Goal: Task Accomplishment & Management: Complete application form

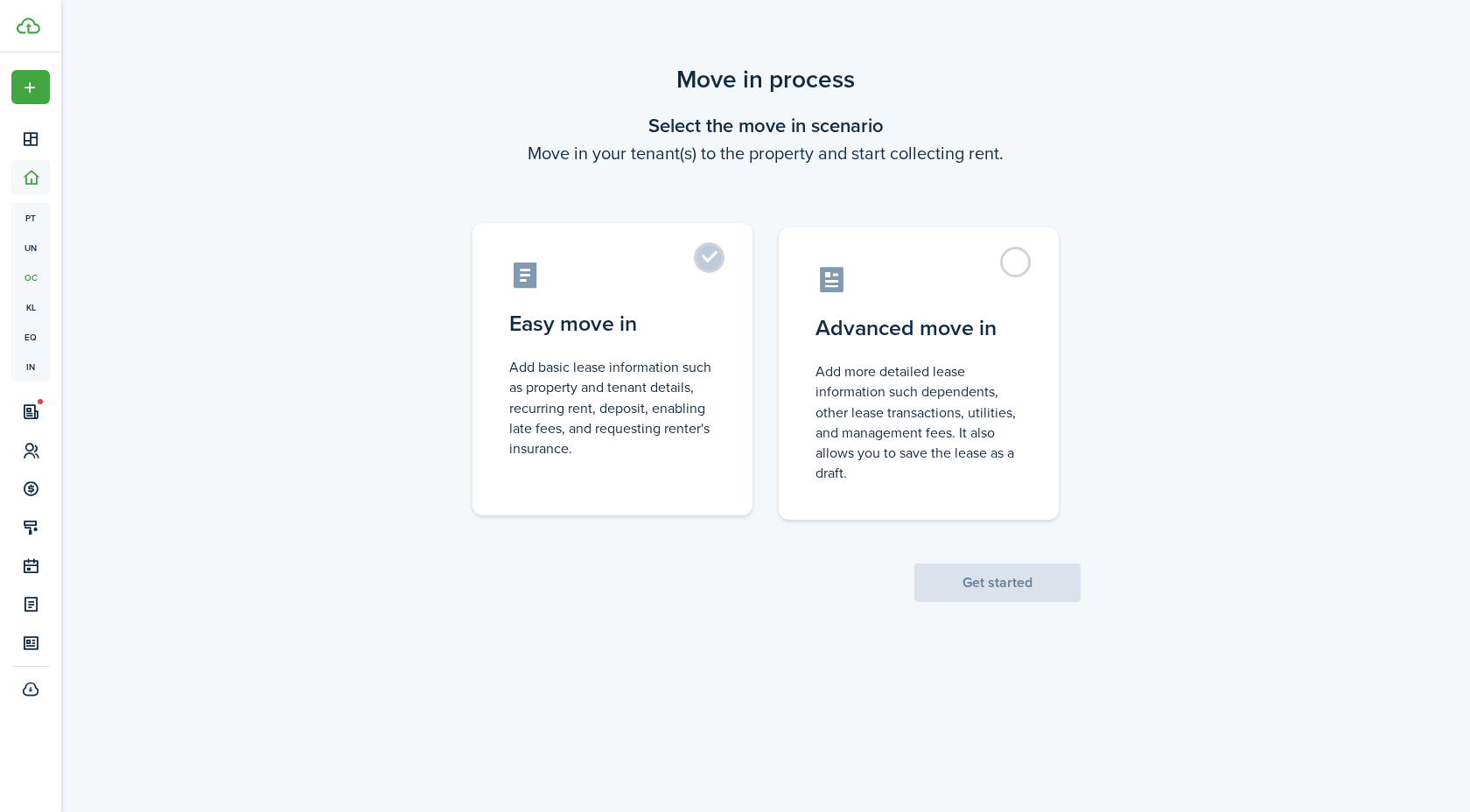
click at [706, 263] on label "Easy move in Add basic lease information such as property and tenant details, r…" at bounding box center [612, 368] width 280 height 292
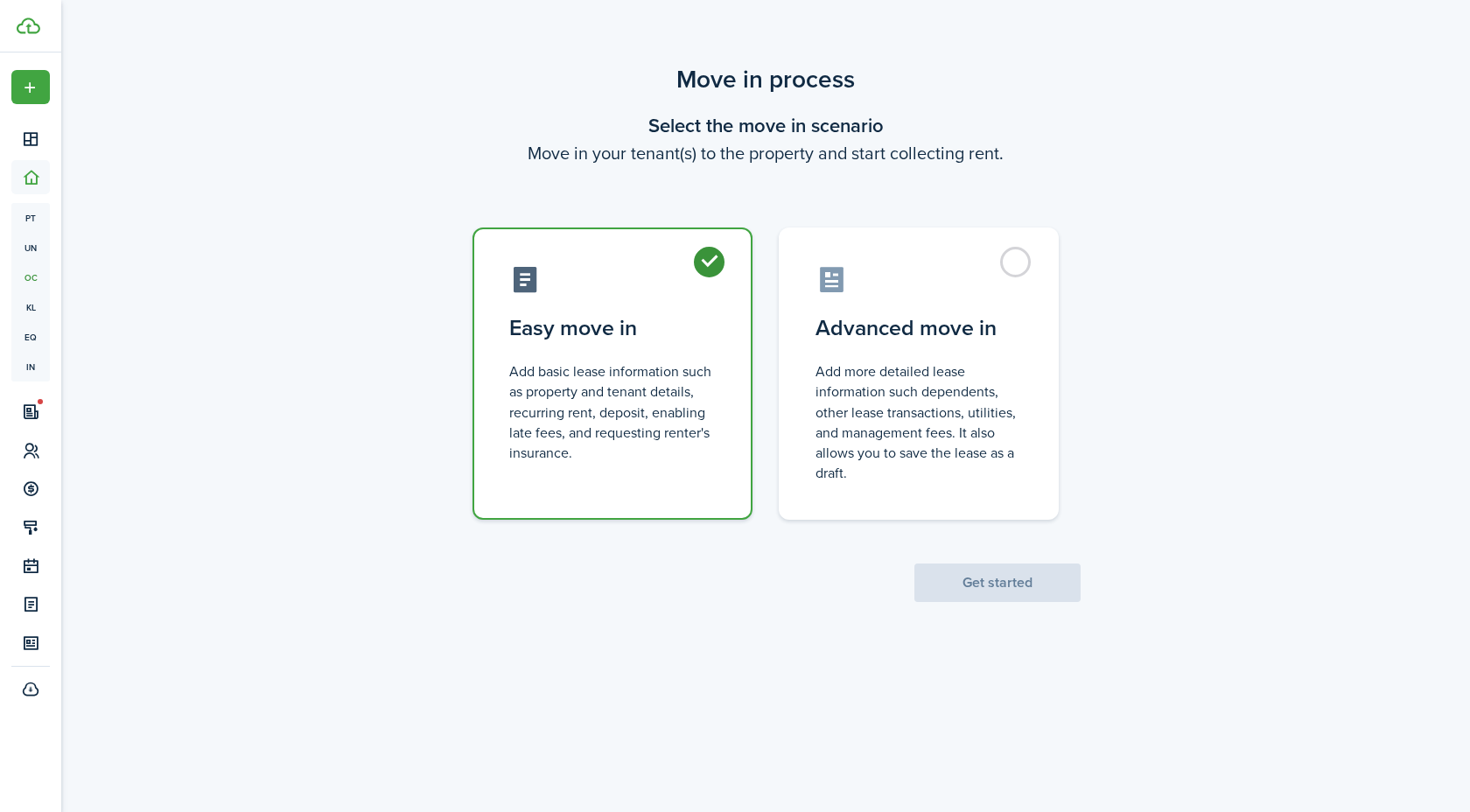
radio input "true"
click at [981, 584] on button "Get started" at bounding box center [997, 583] width 167 height 38
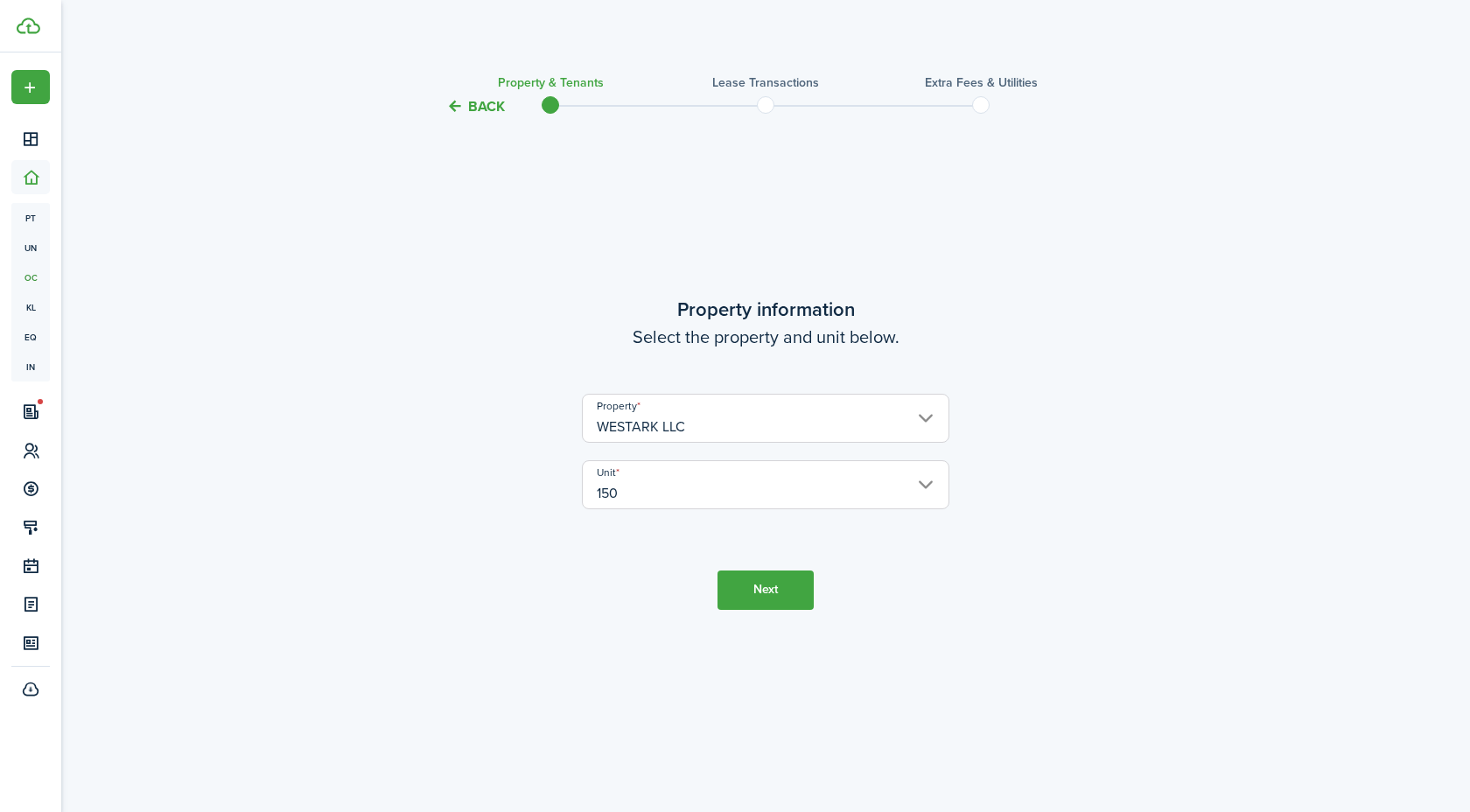
click at [769, 593] on button "Next" at bounding box center [765, 589] width 96 height 39
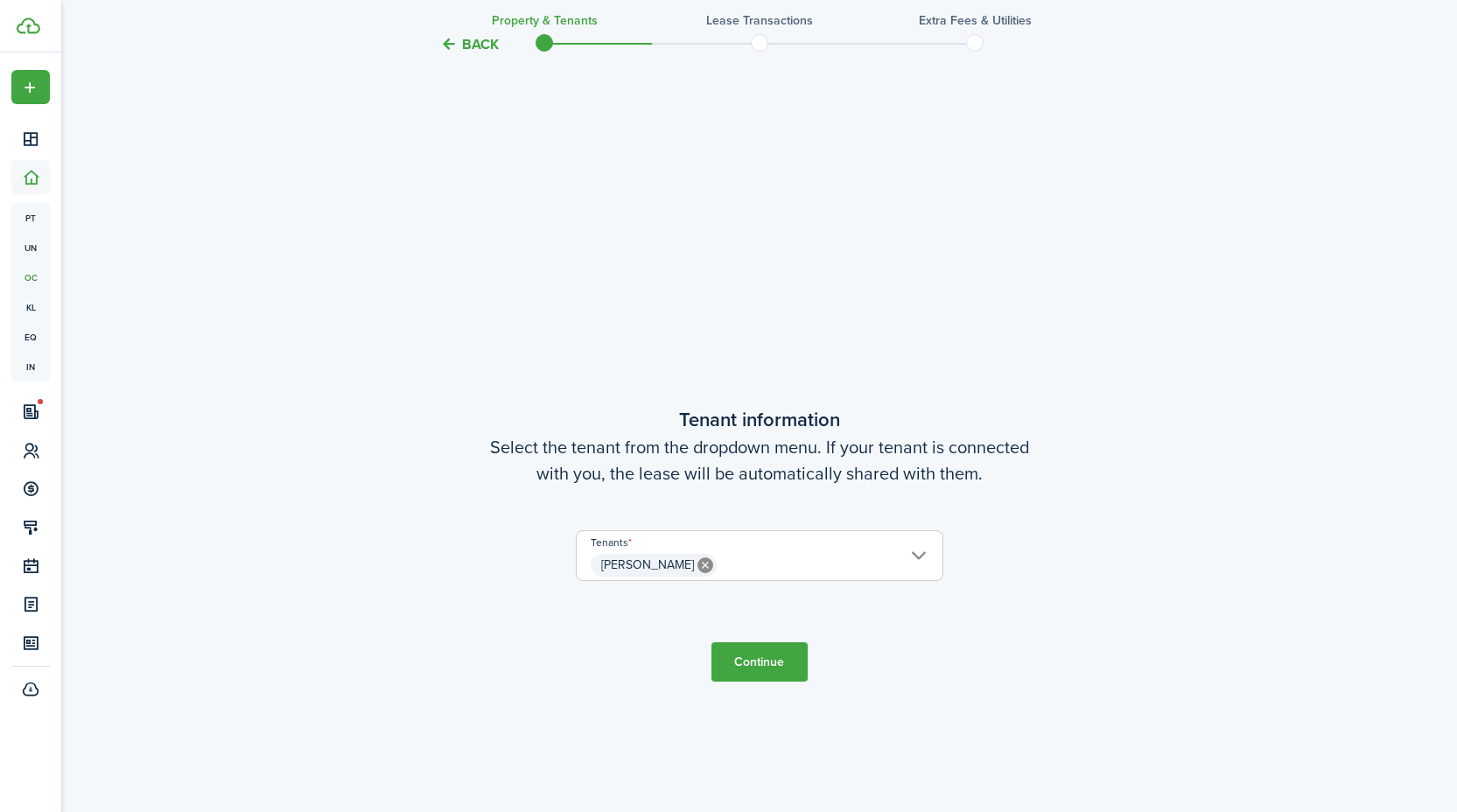
scroll to position [695, 0]
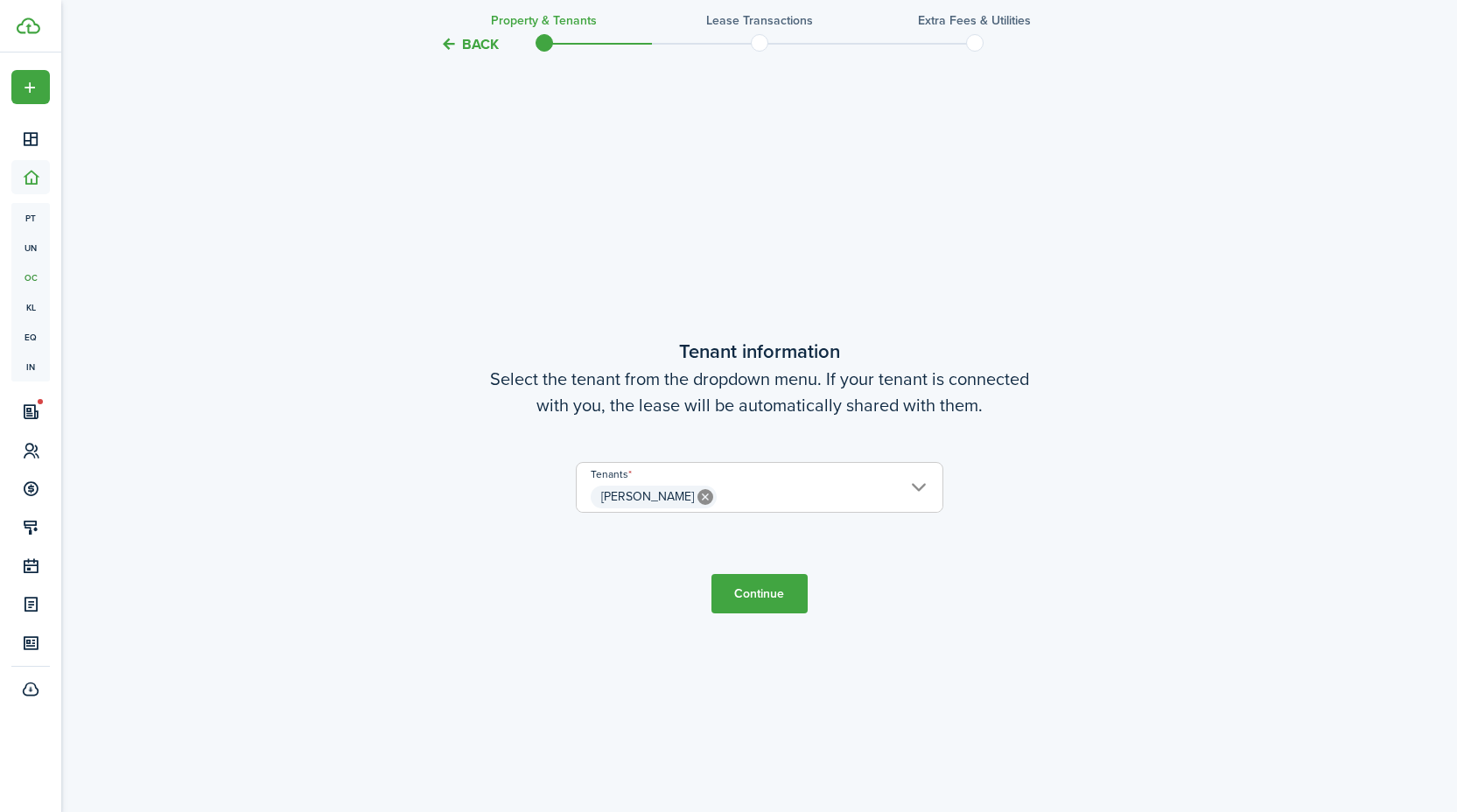
click at [753, 599] on button "Continue" at bounding box center [759, 593] width 96 height 39
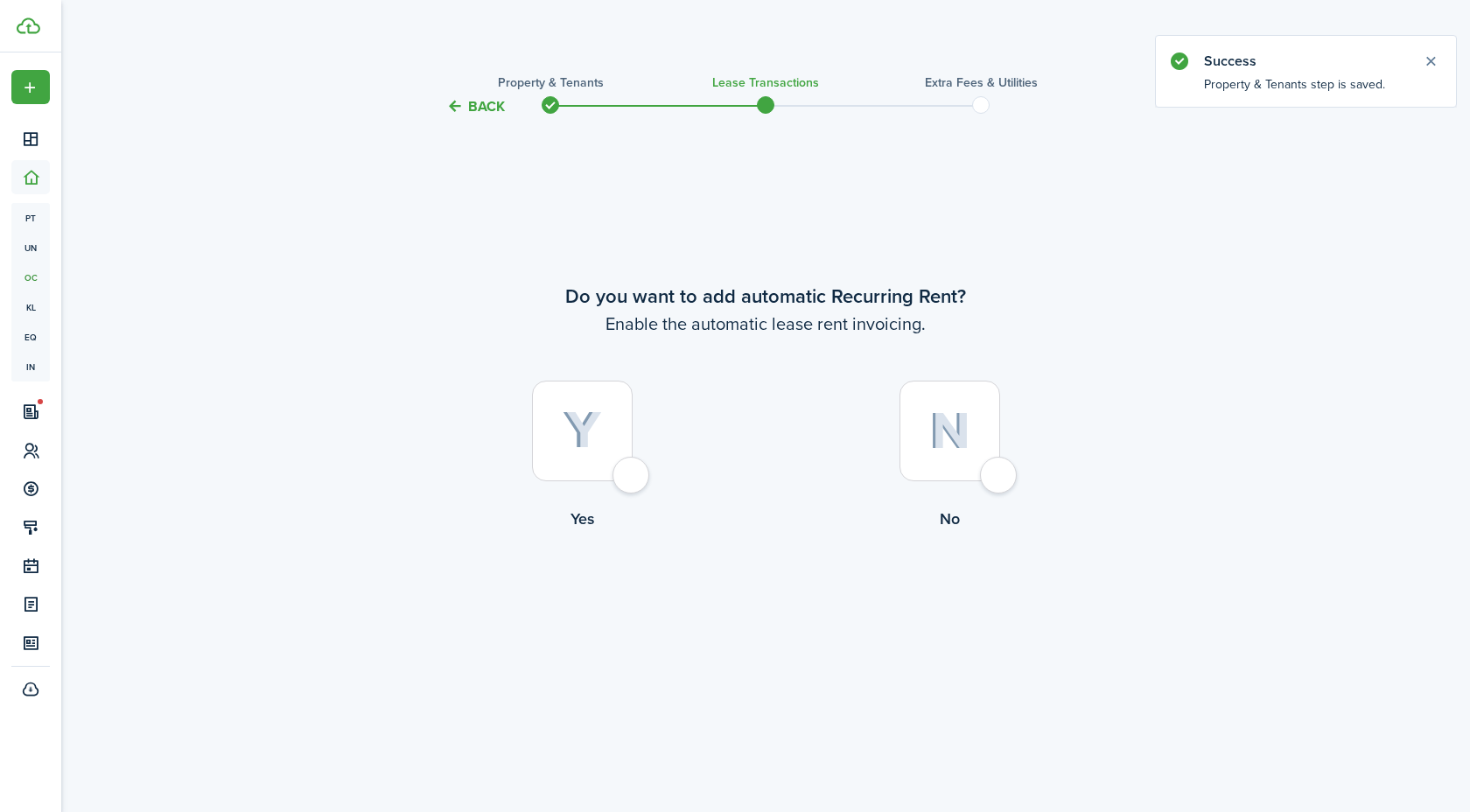
click at [632, 481] on div at bounding box center [583, 431] width 101 height 101
radio input "true"
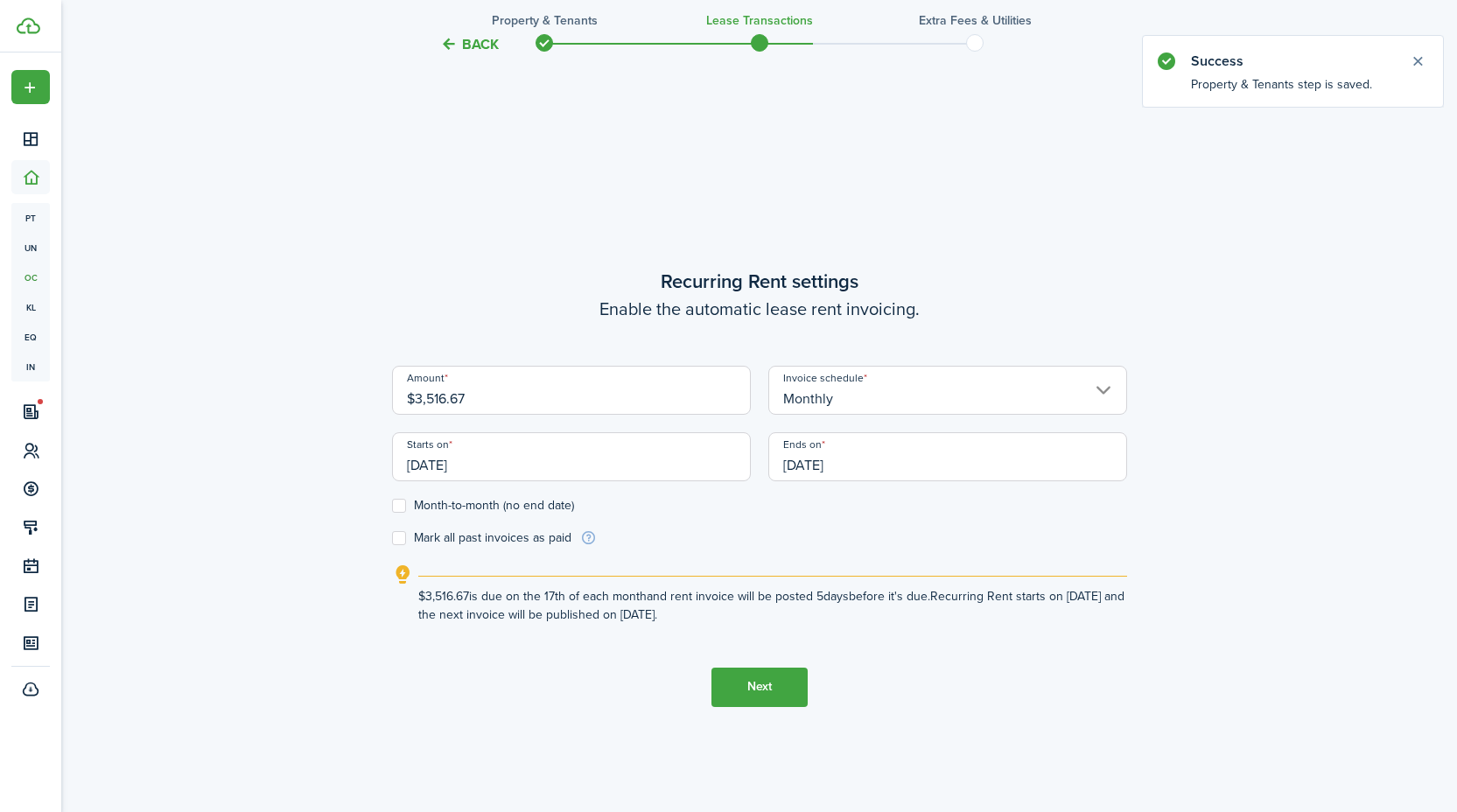
scroll to position [695, 0]
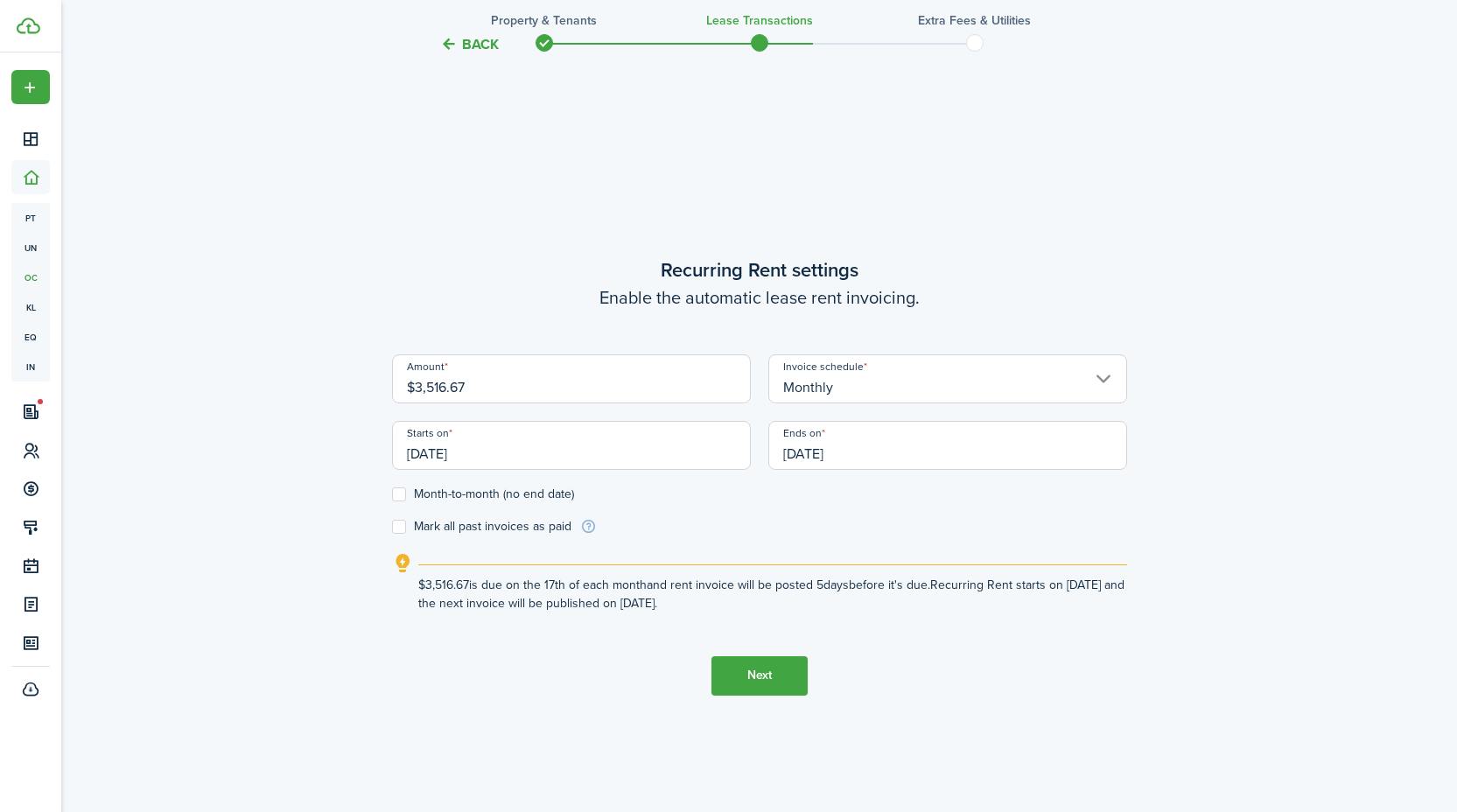
click at [491, 389] on input "$3,516.67" at bounding box center [571, 378] width 359 height 49
click at [491, 388] on input "$3,516.67" at bounding box center [571, 378] width 359 height 49
type input "$3,783.33"
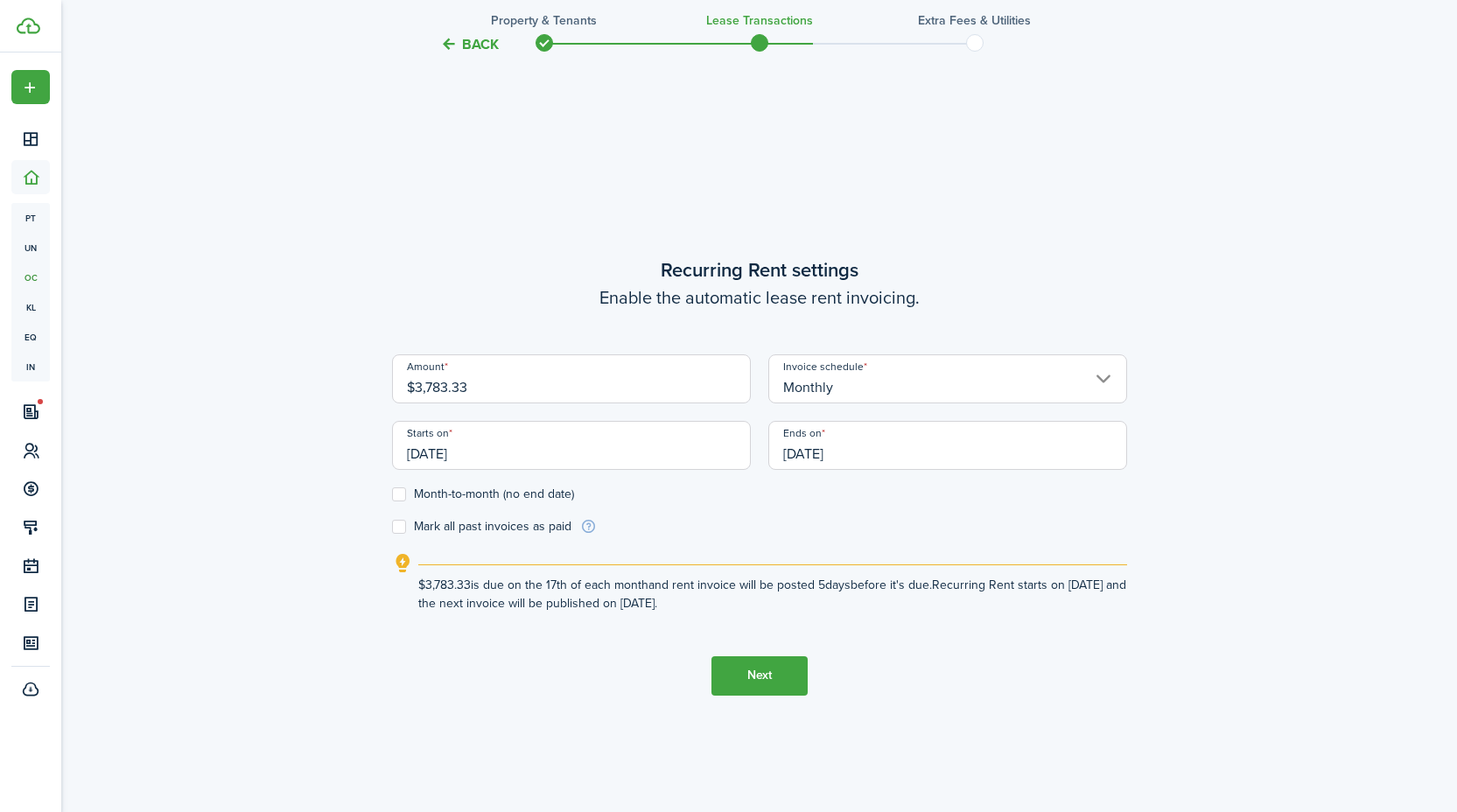
click at [529, 450] on input "[DATE]" at bounding box center [571, 445] width 359 height 49
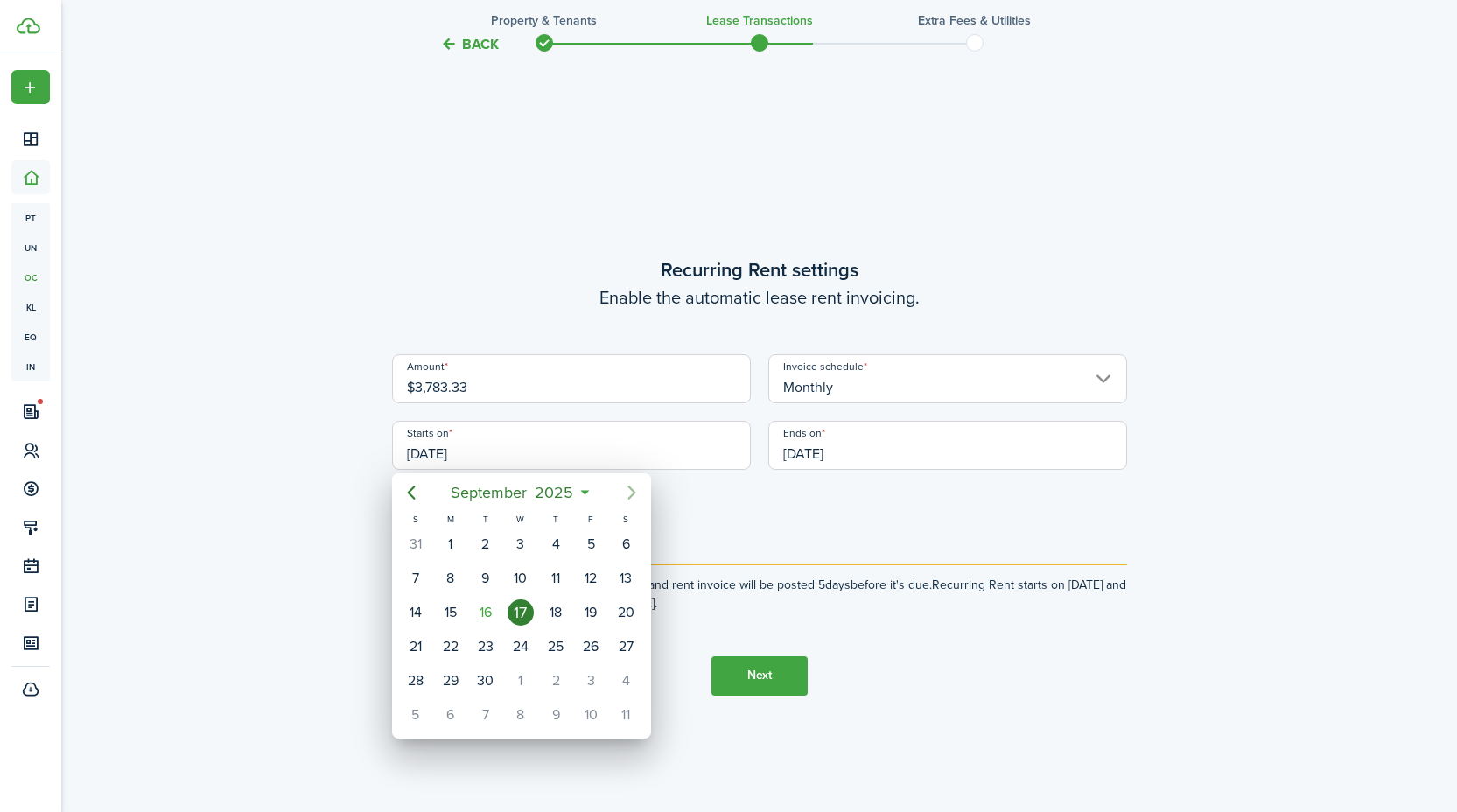
click at [633, 492] on icon "Next page" at bounding box center [631, 492] width 8 height 14
click at [524, 545] on div "1" at bounding box center [521, 545] width 27 height 27
type input "[DATE]"
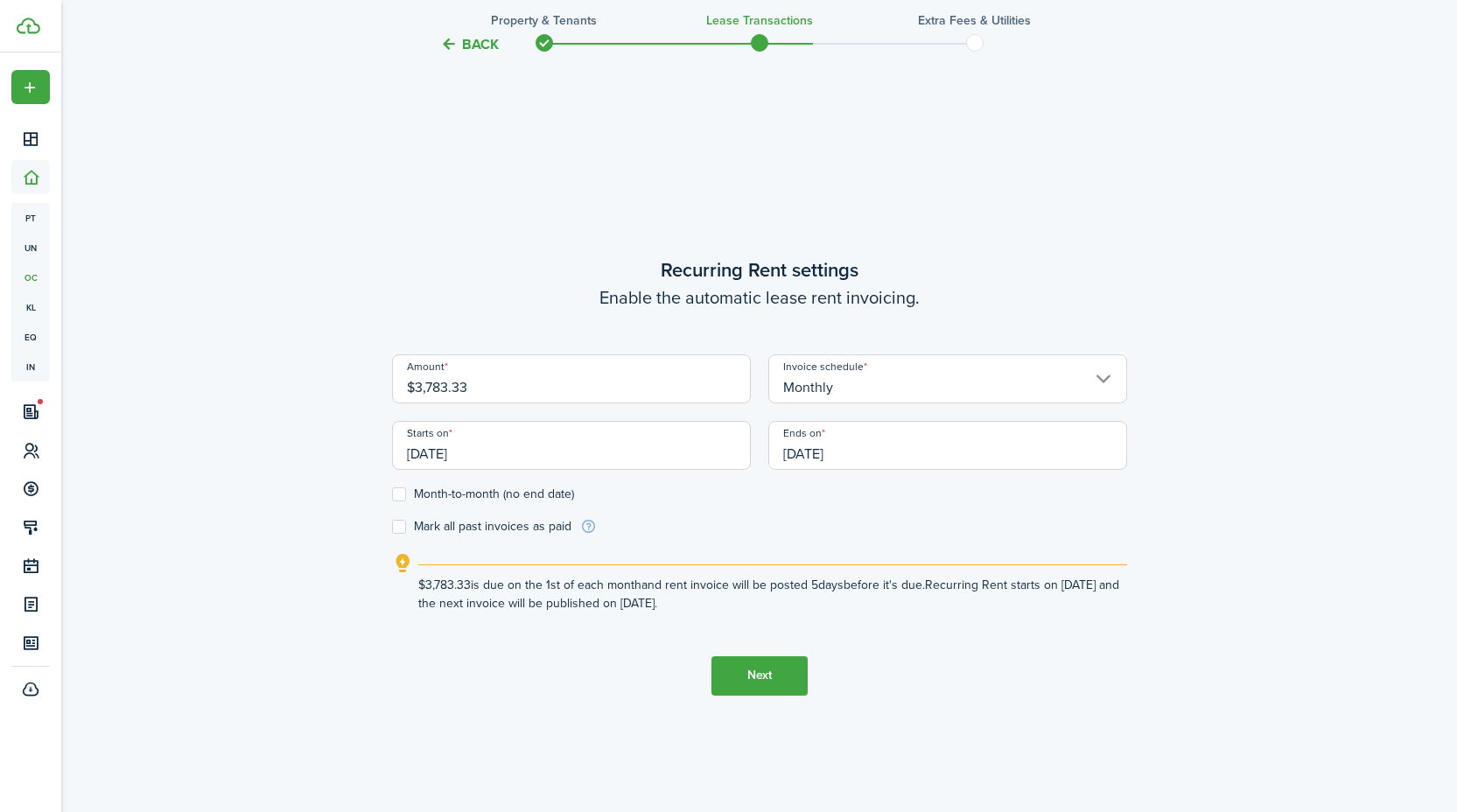
click at [868, 446] on input "[DATE]" at bounding box center [948, 445] width 359 height 49
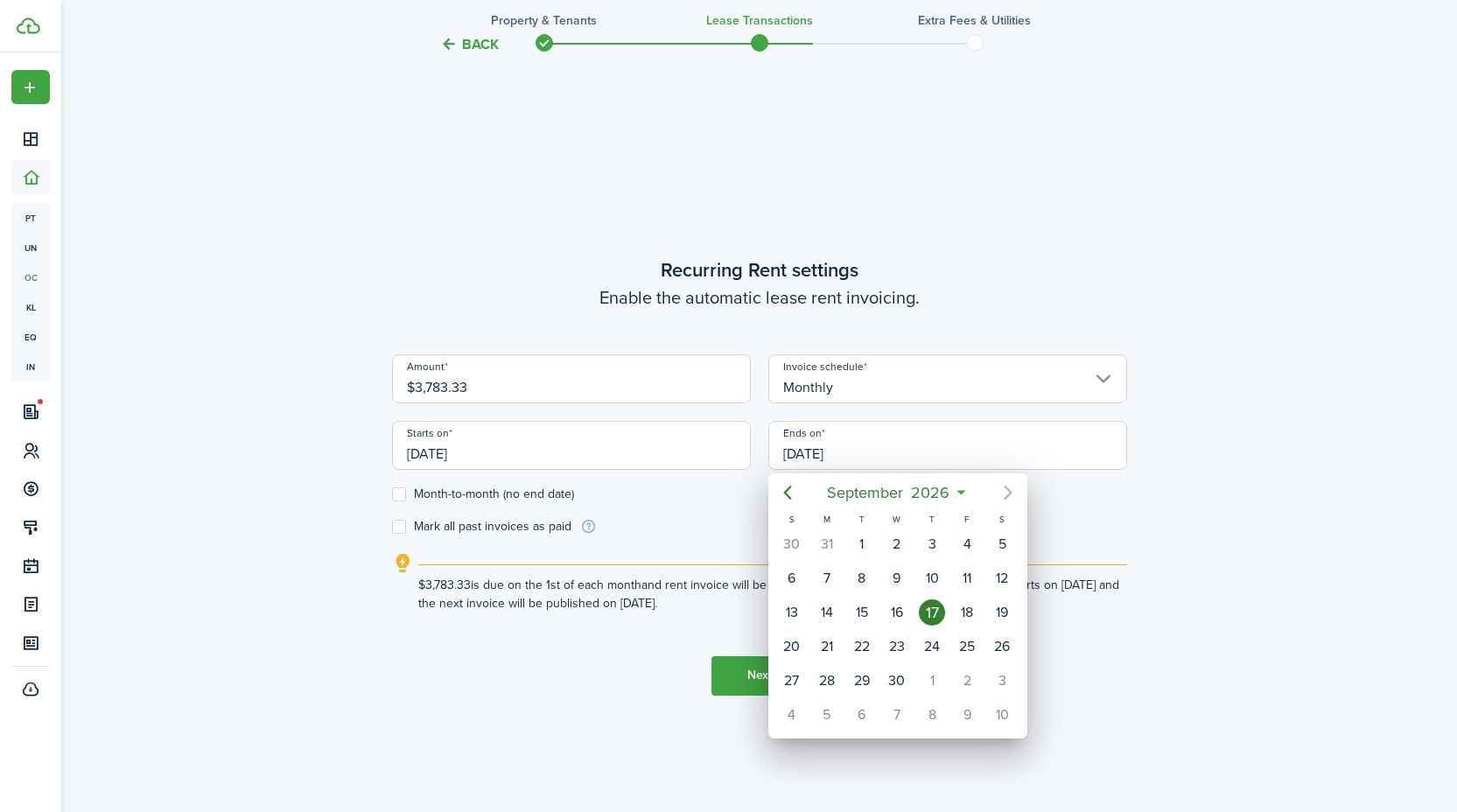
click at [1005, 493] on icon "Next page" at bounding box center [1008, 492] width 21 height 21
click at [959, 492] on icon at bounding box center [959, 492] width 18 height 17
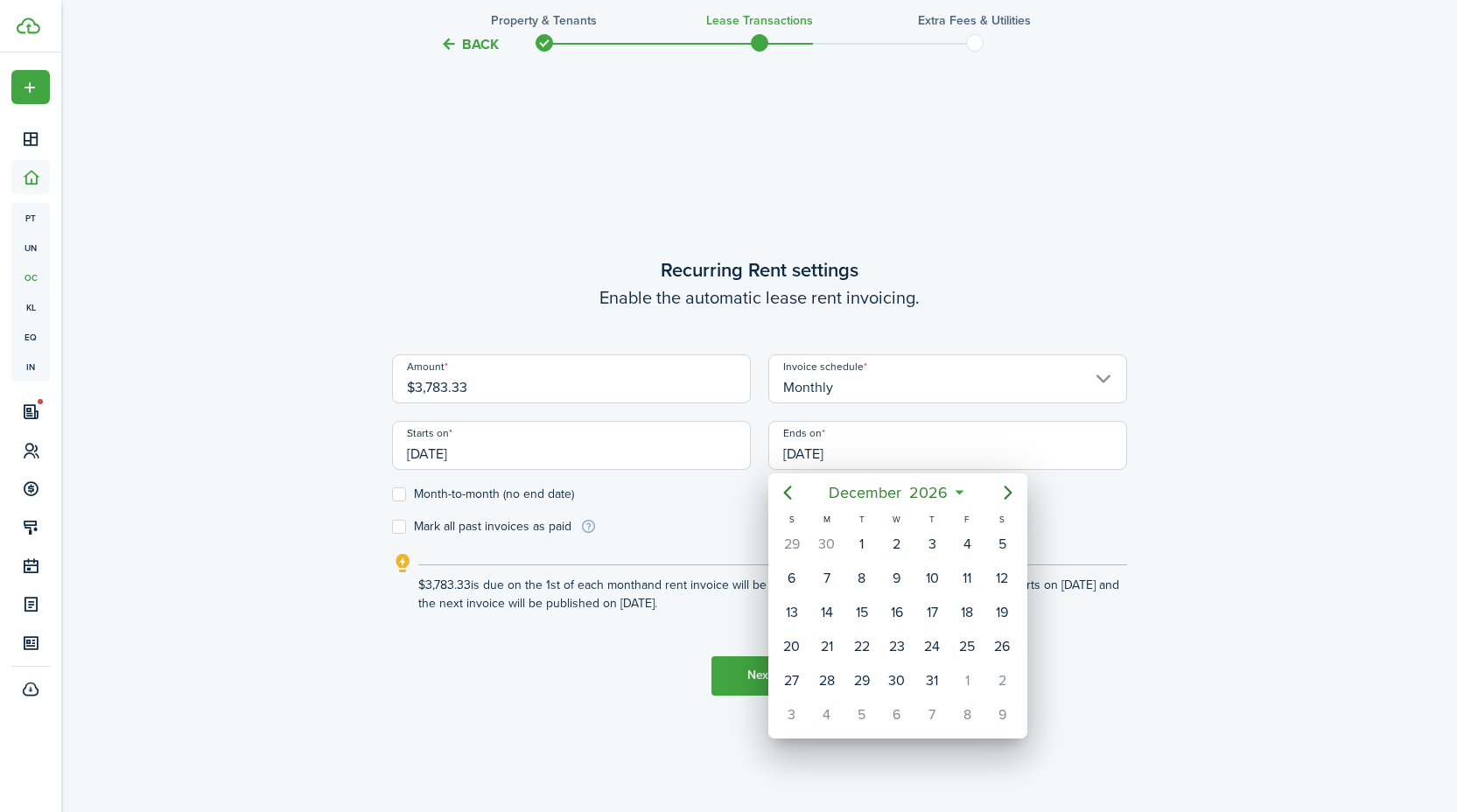
click at [958, 496] on icon at bounding box center [959, 492] width 18 height 17
click at [955, 491] on mbsc-button "[DATE]" at bounding box center [888, 492] width 141 height 31
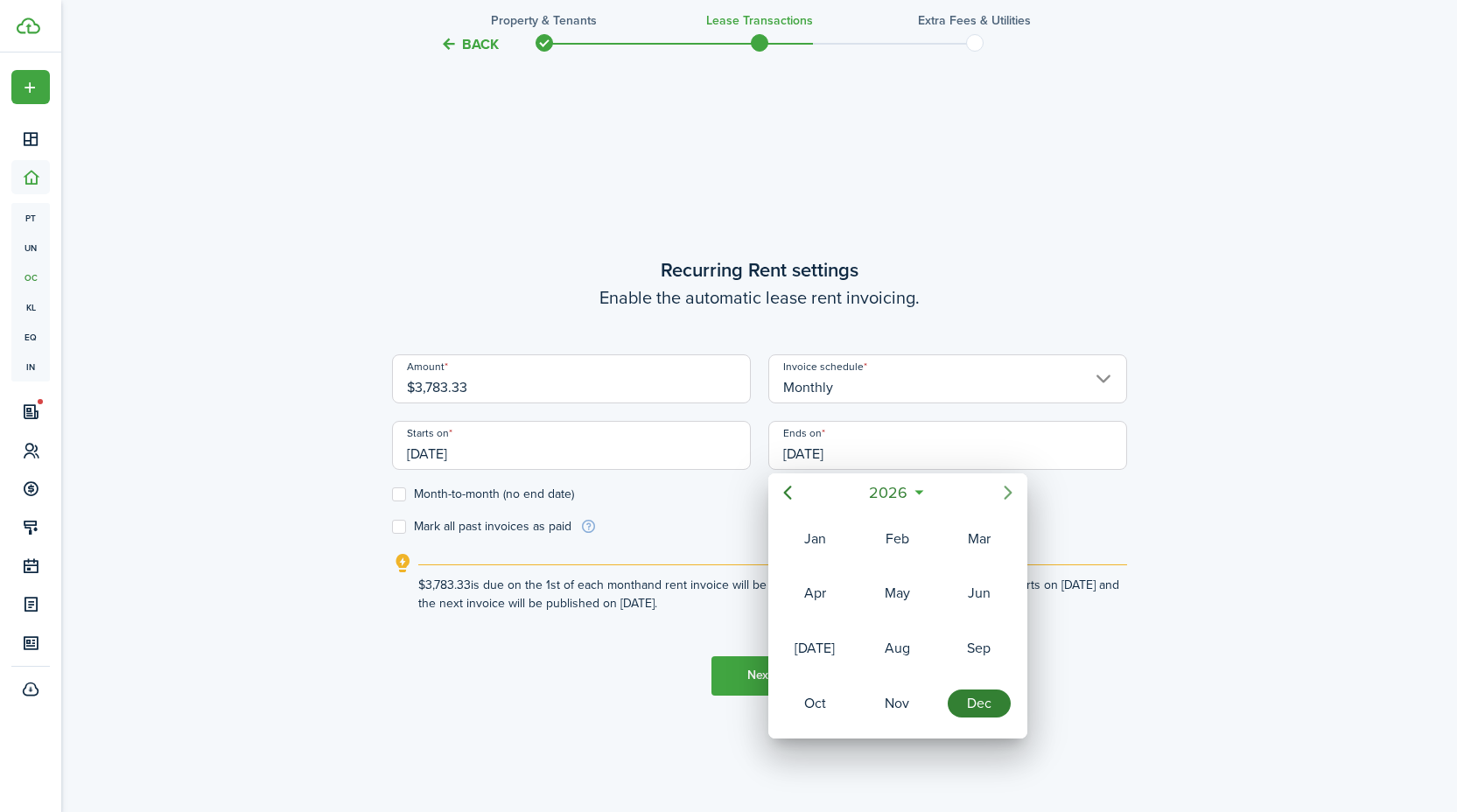
click at [1008, 493] on icon "Next page" at bounding box center [1008, 492] width 8 height 14
click at [978, 707] on div "Dec" at bounding box center [979, 703] width 63 height 28
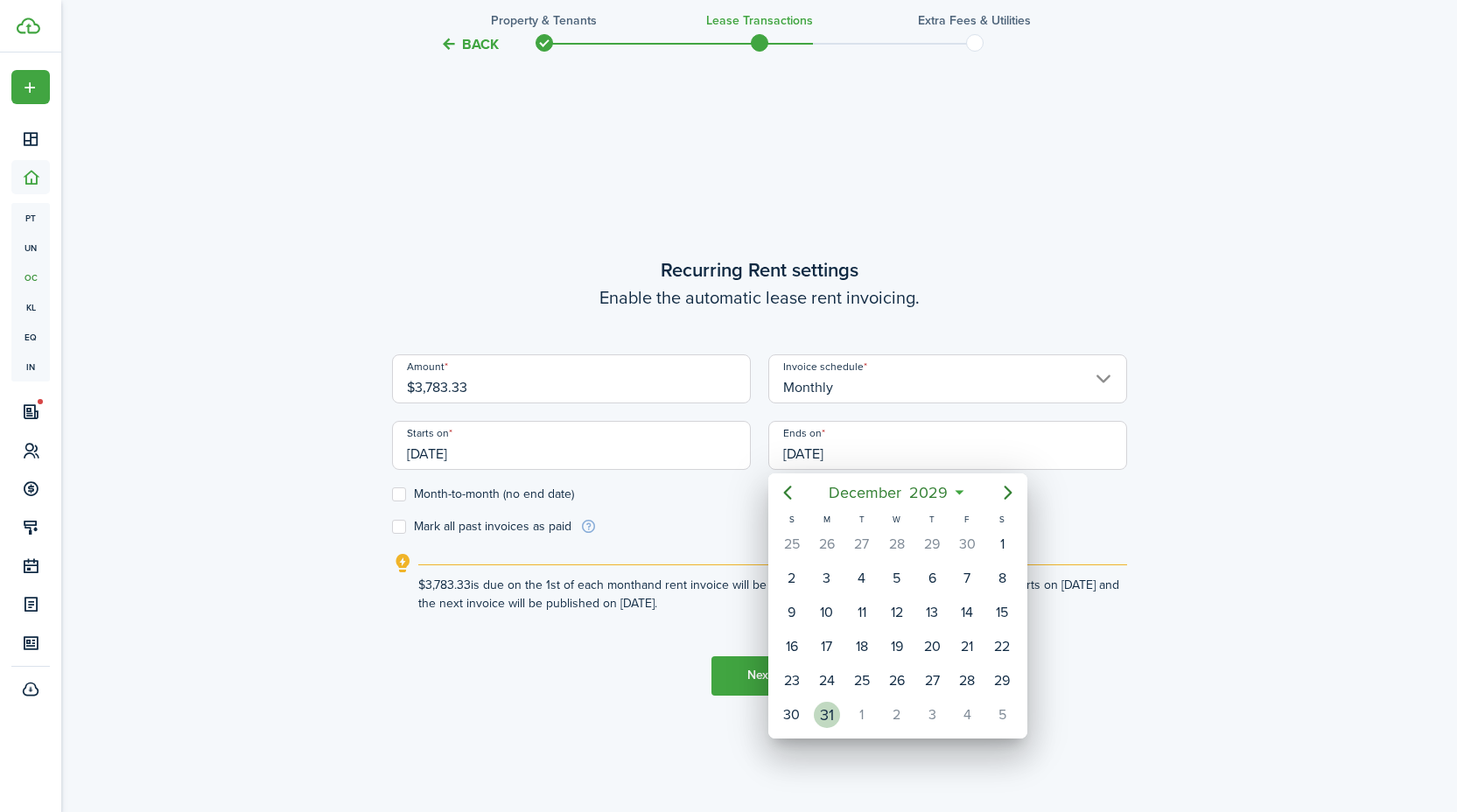
click at [824, 719] on div "31" at bounding box center [828, 715] width 27 height 27
type input "[DATE]"
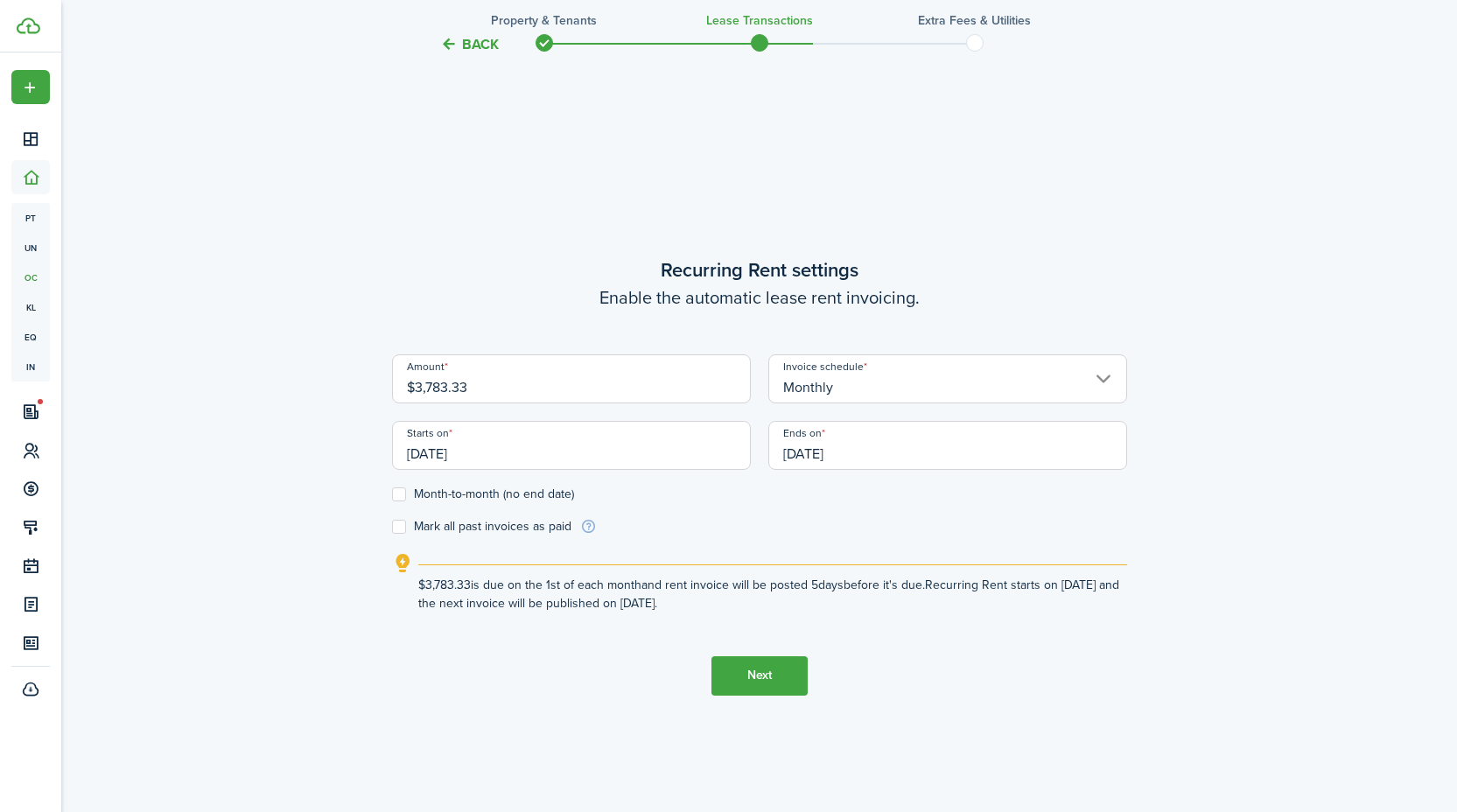
click at [753, 675] on button "Next" at bounding box center [759, 675] width 96 height 39
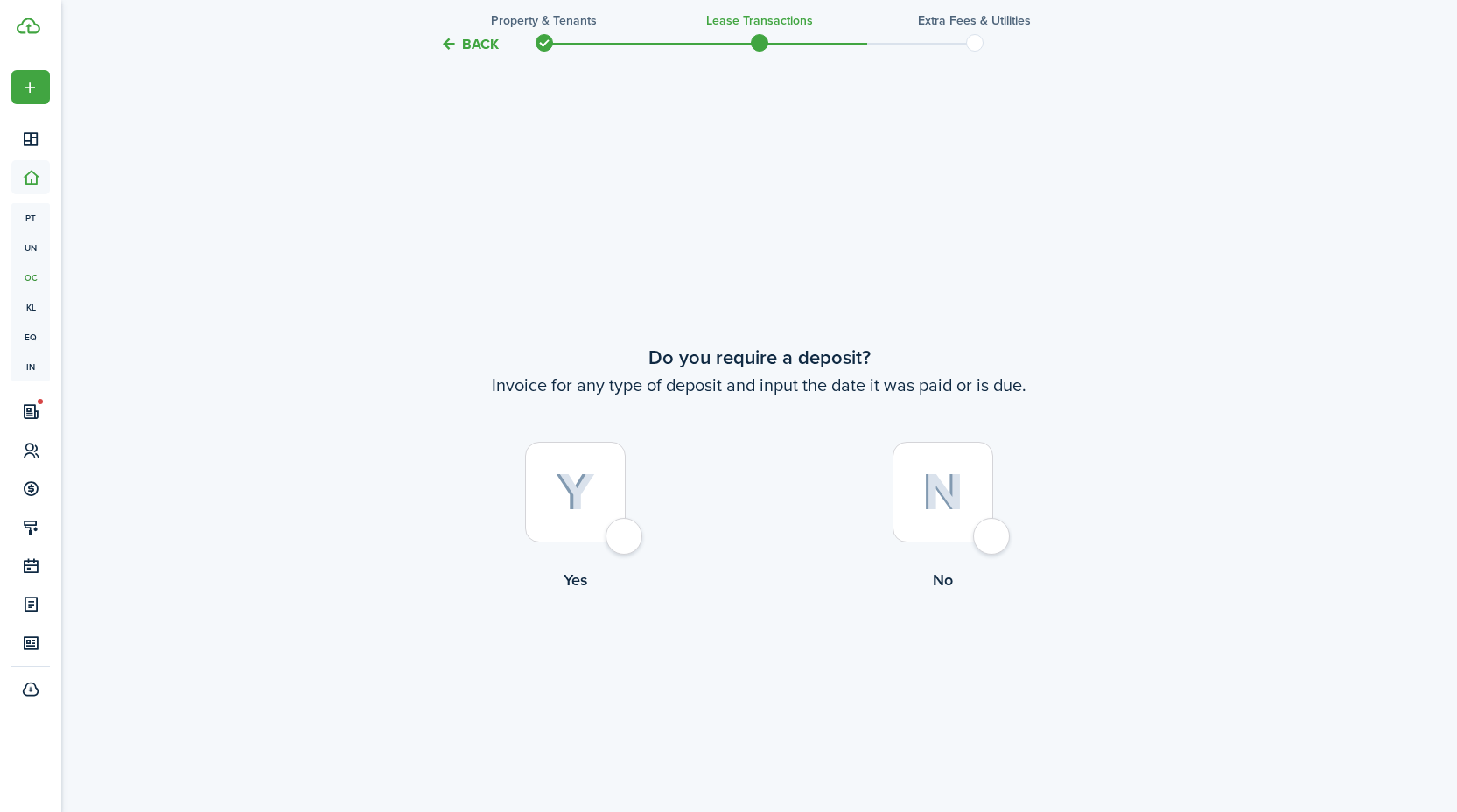
scroll to position [1506, 0]
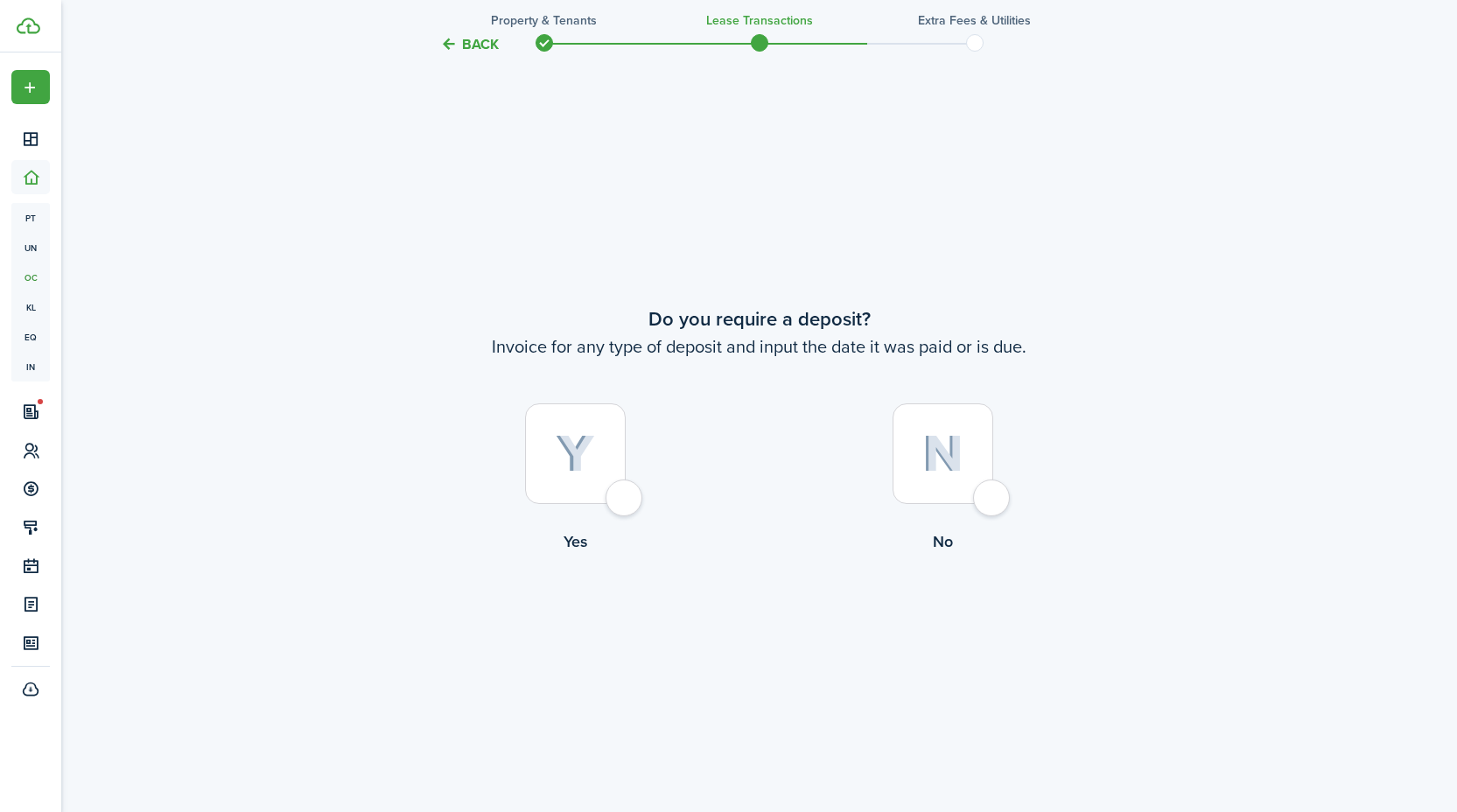
click at [993, 501] on div at bounding box center [943, 454] width 101 height 101
radio input "true"
click at [986, 499] on div at bounding box center [943, 454] width 101 height 101
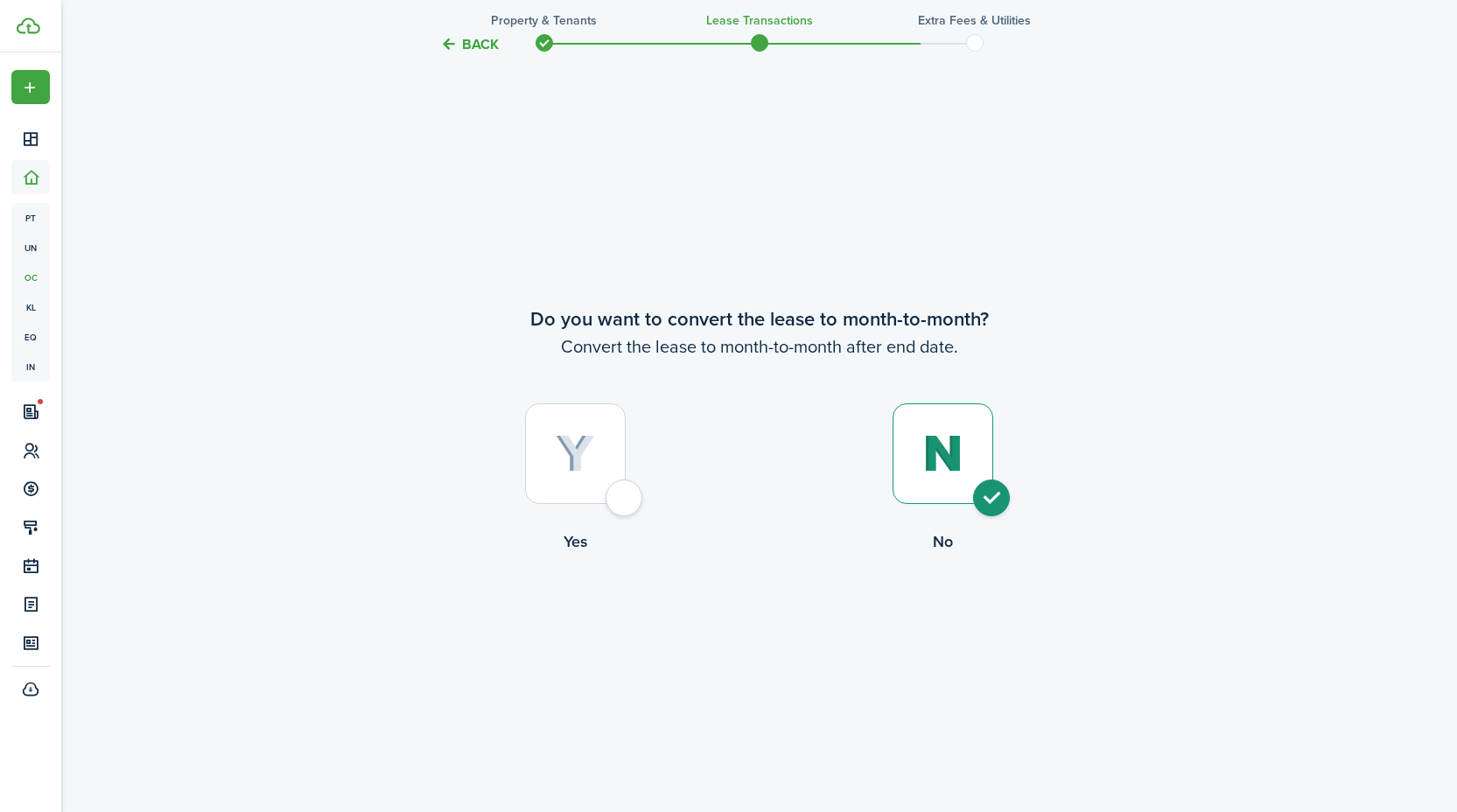
radio input "true"
click at [768, 629] on button "Continue" at bounding box center [759, 625] width 96 height 39
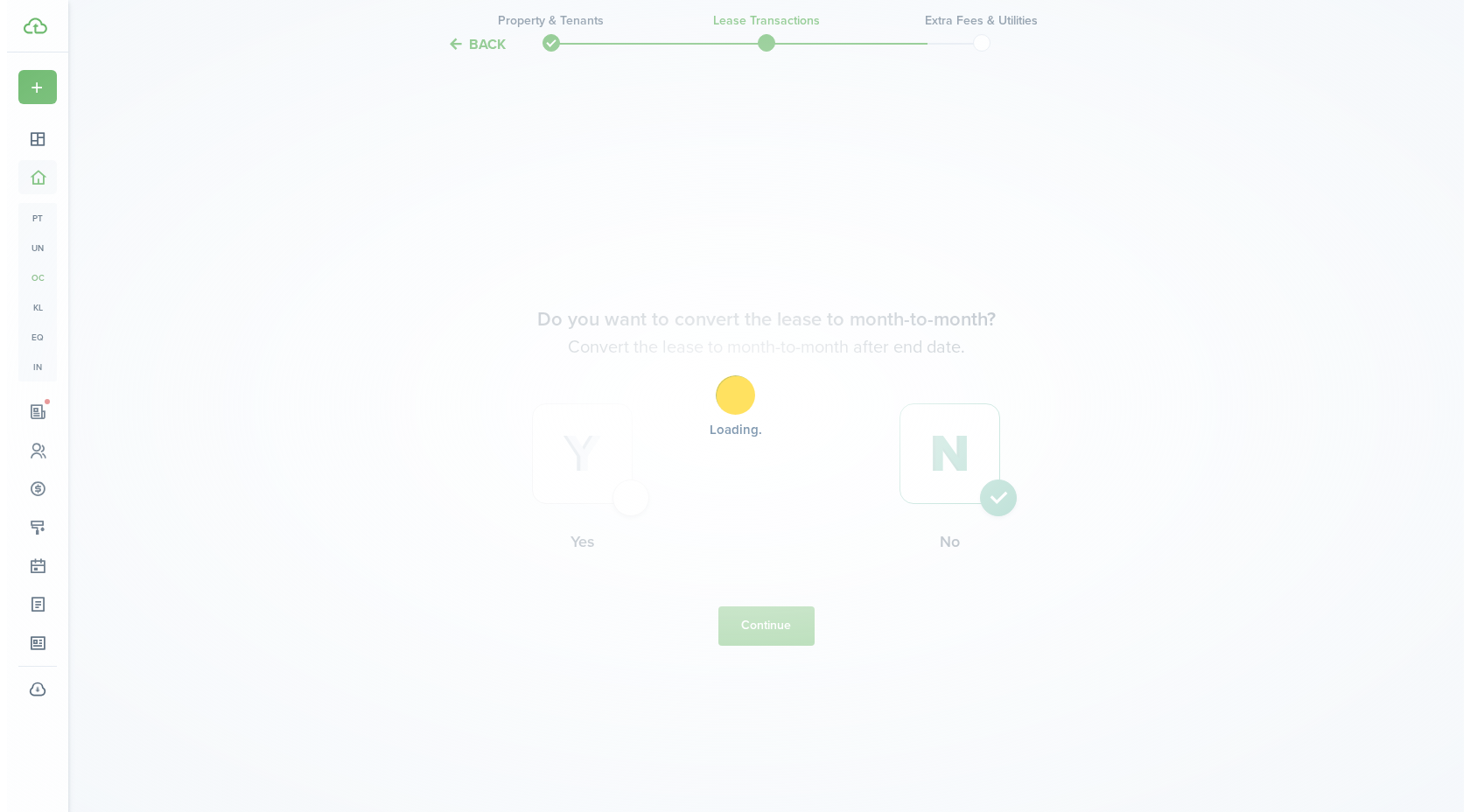
scroll to position [0, 0]
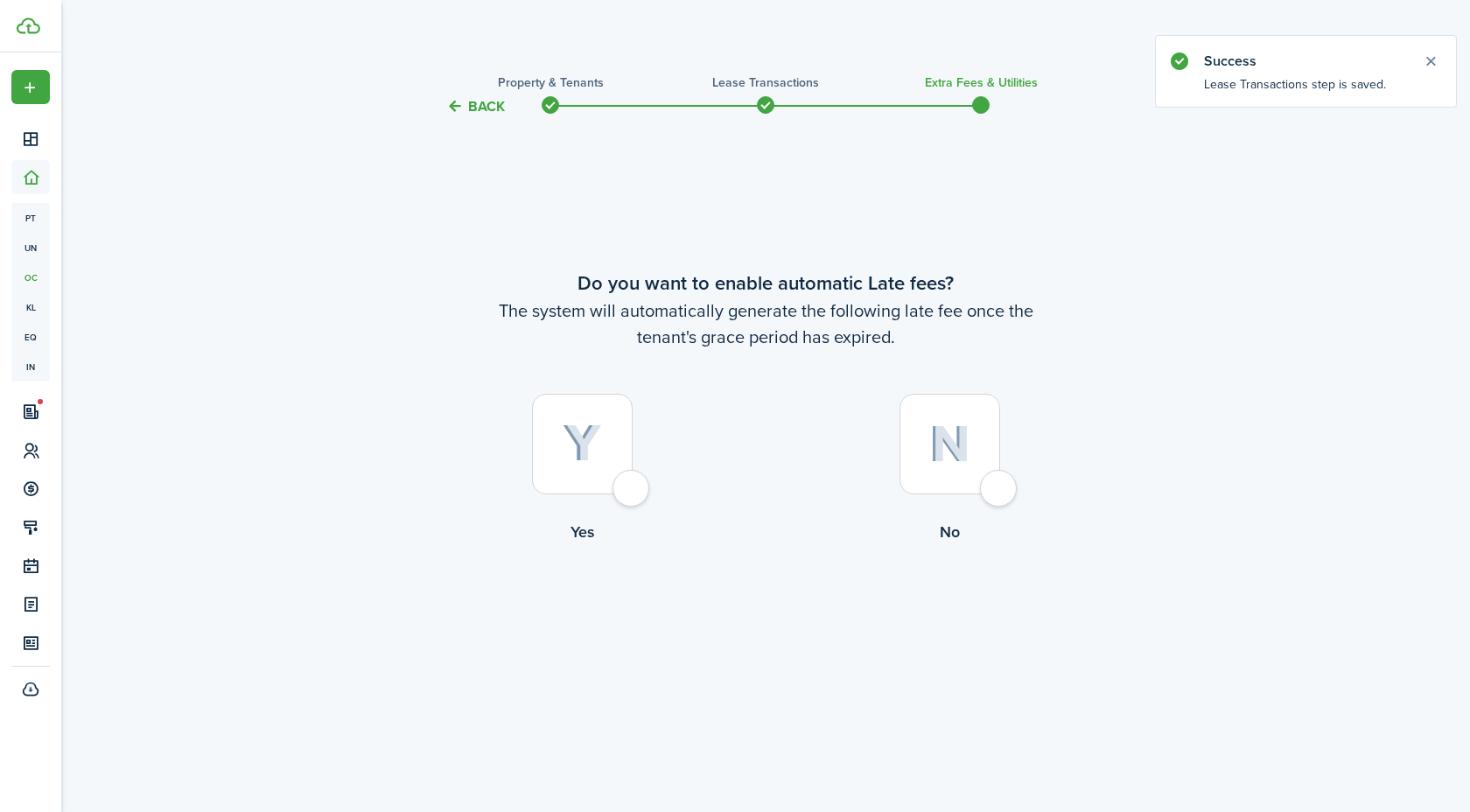
click at [630, 489] on div at bounding box center [583, 445] width 101 height 101
radio input "true"
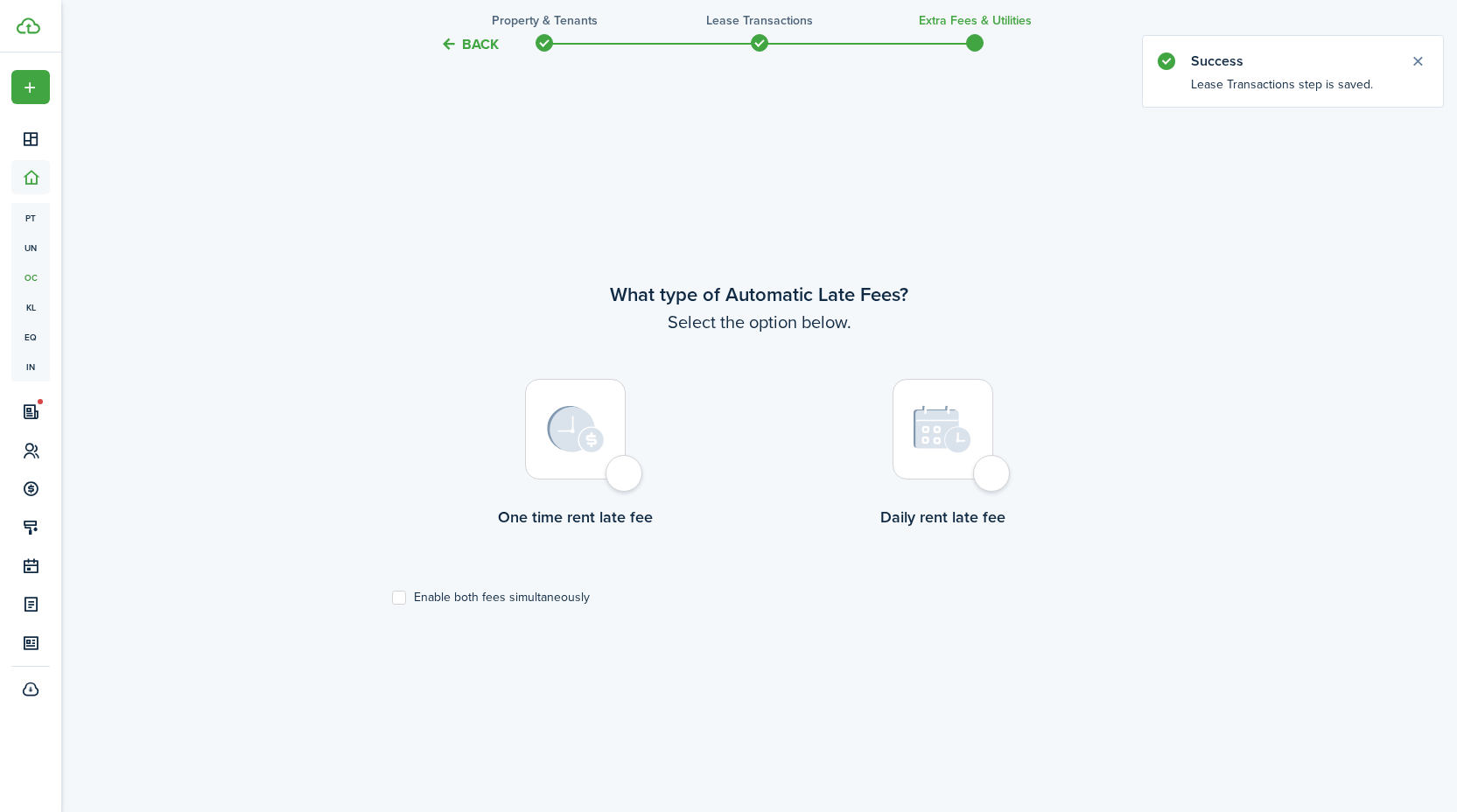
scroll to position [695, 0]
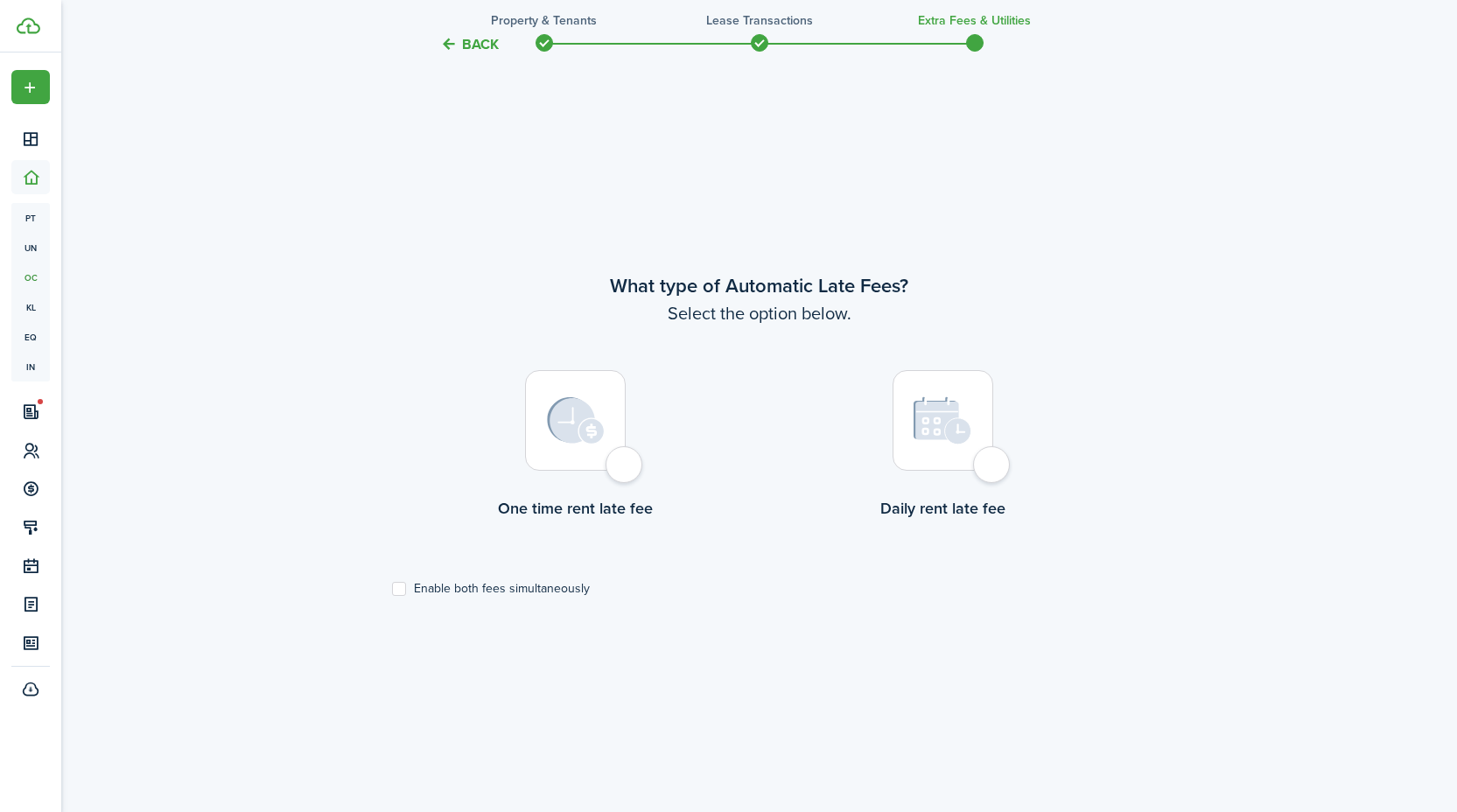
click at [625, 466] on div at bounding box center [575, 421] width 101 height 101
radio input "true"
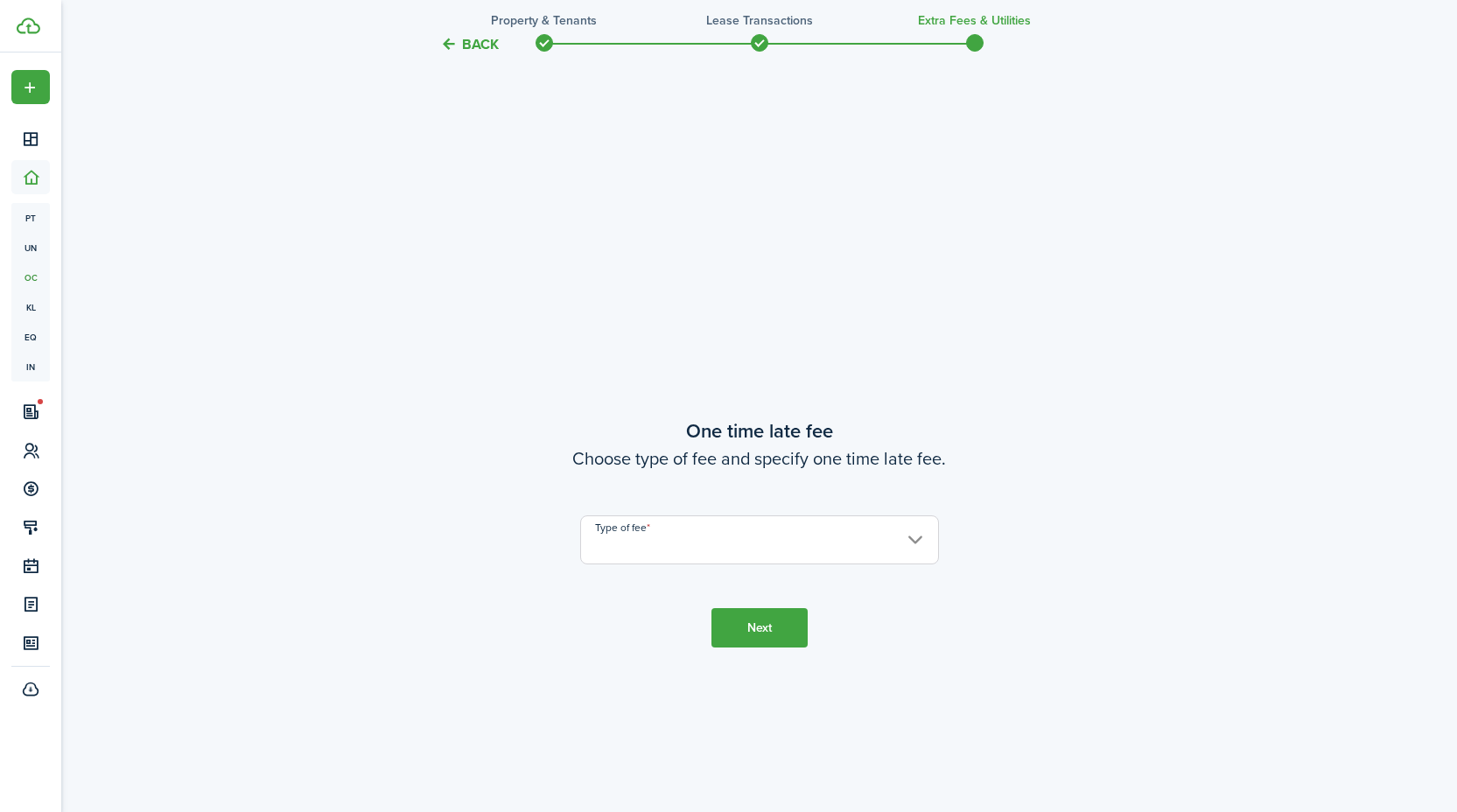
scroll to position [1506, 0]
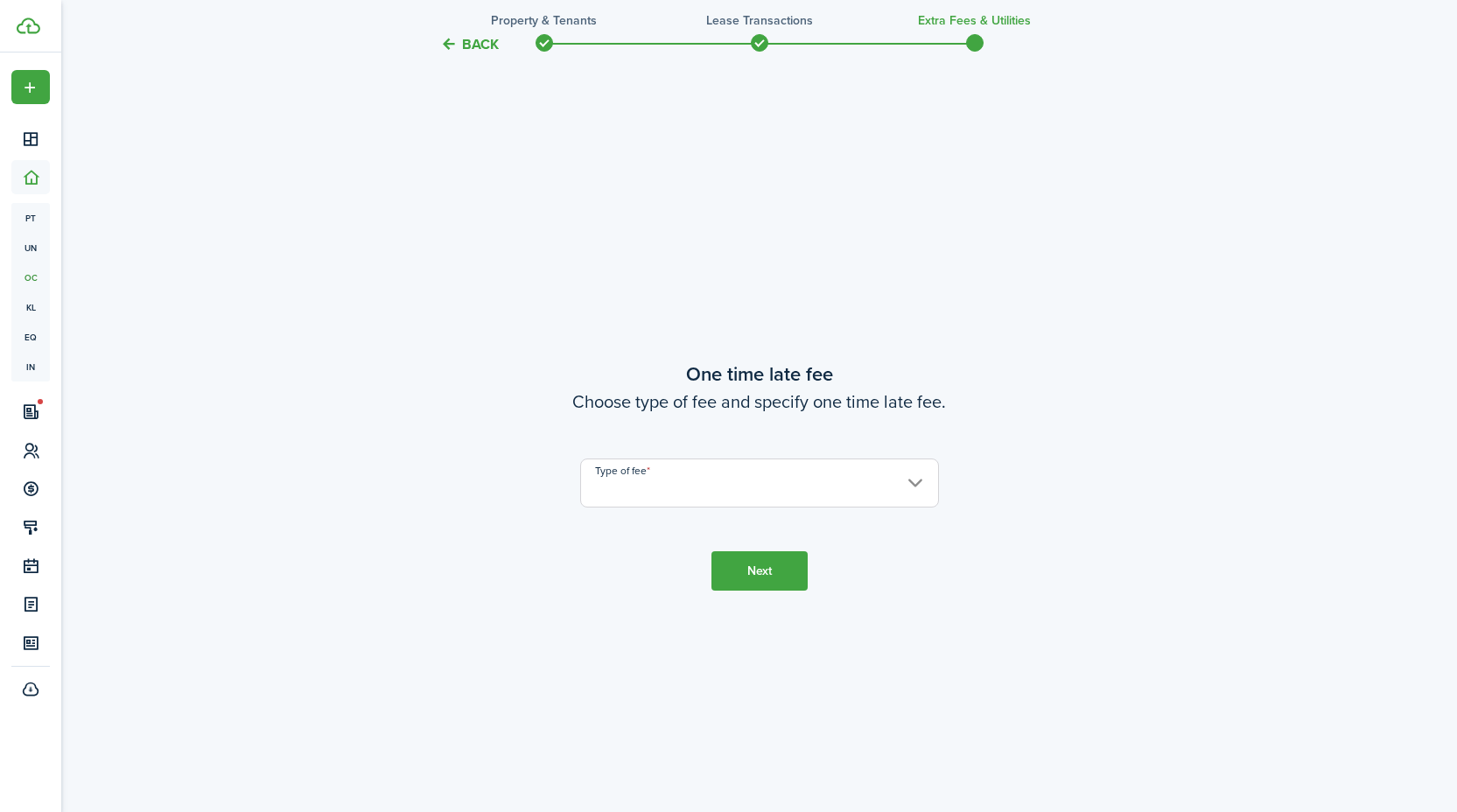
click at [659, 486] on input "Type of fee" at bounding box center [759, 483] width 359 height 49
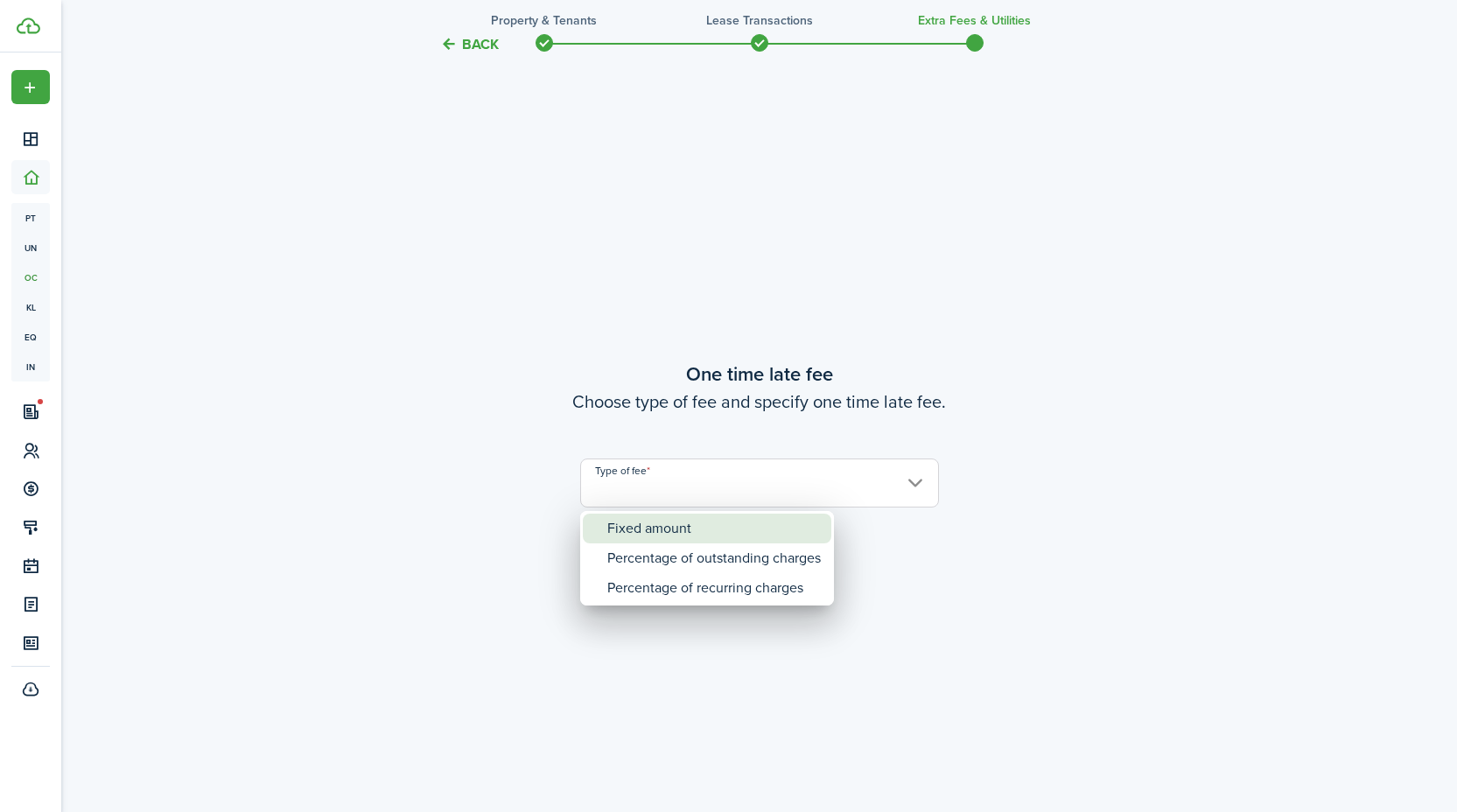
click at [653, 525] on div "Fixed amount" at bounding box center [714, 527] width 213 height 30
type input "Fixed amount"
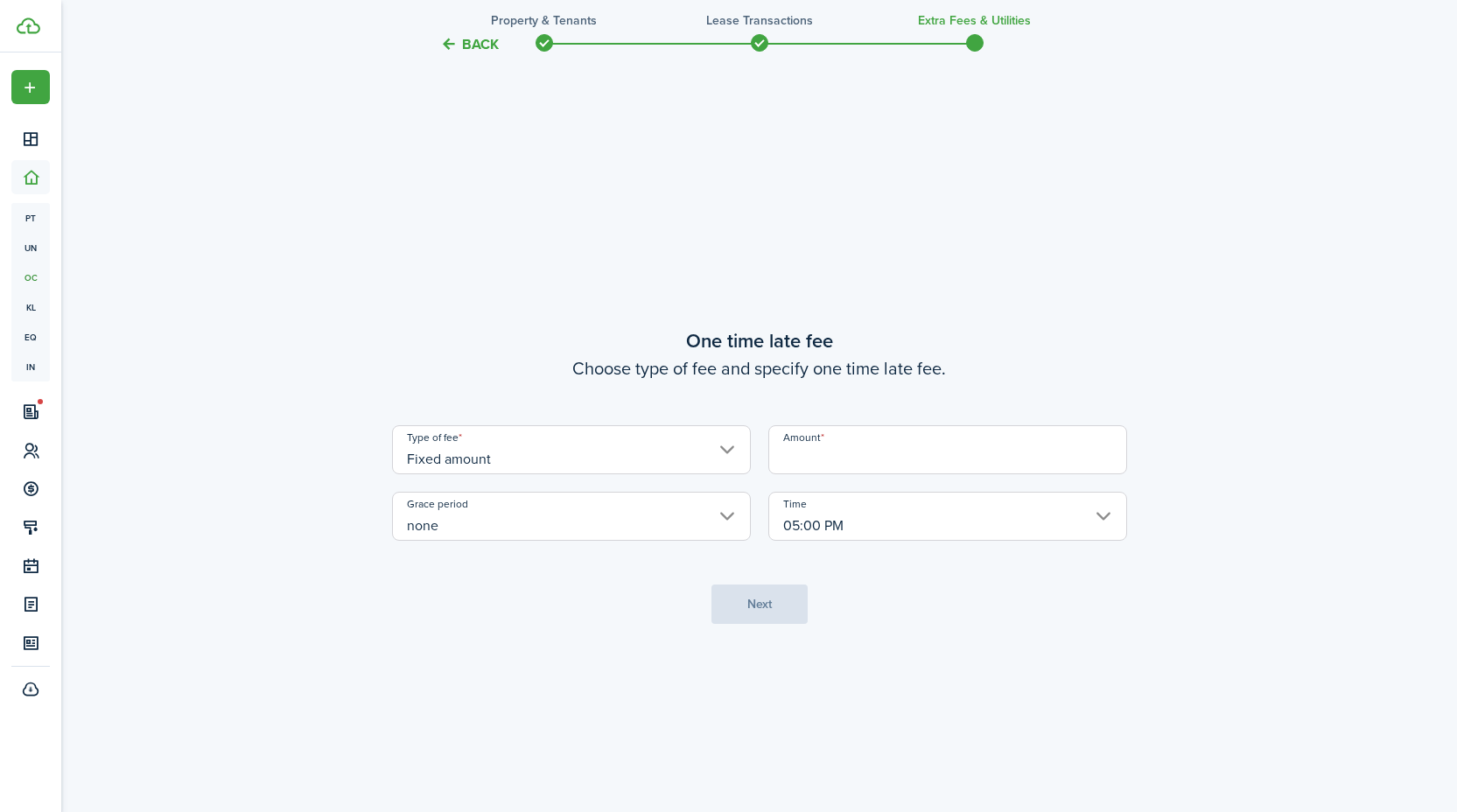
click at [834, 456] on input "Amount" at bounding box center [948, 449] width 359 height 49
click at [917, 455] on input "Amount" at bounding box center [948, 449] width 359 height 49
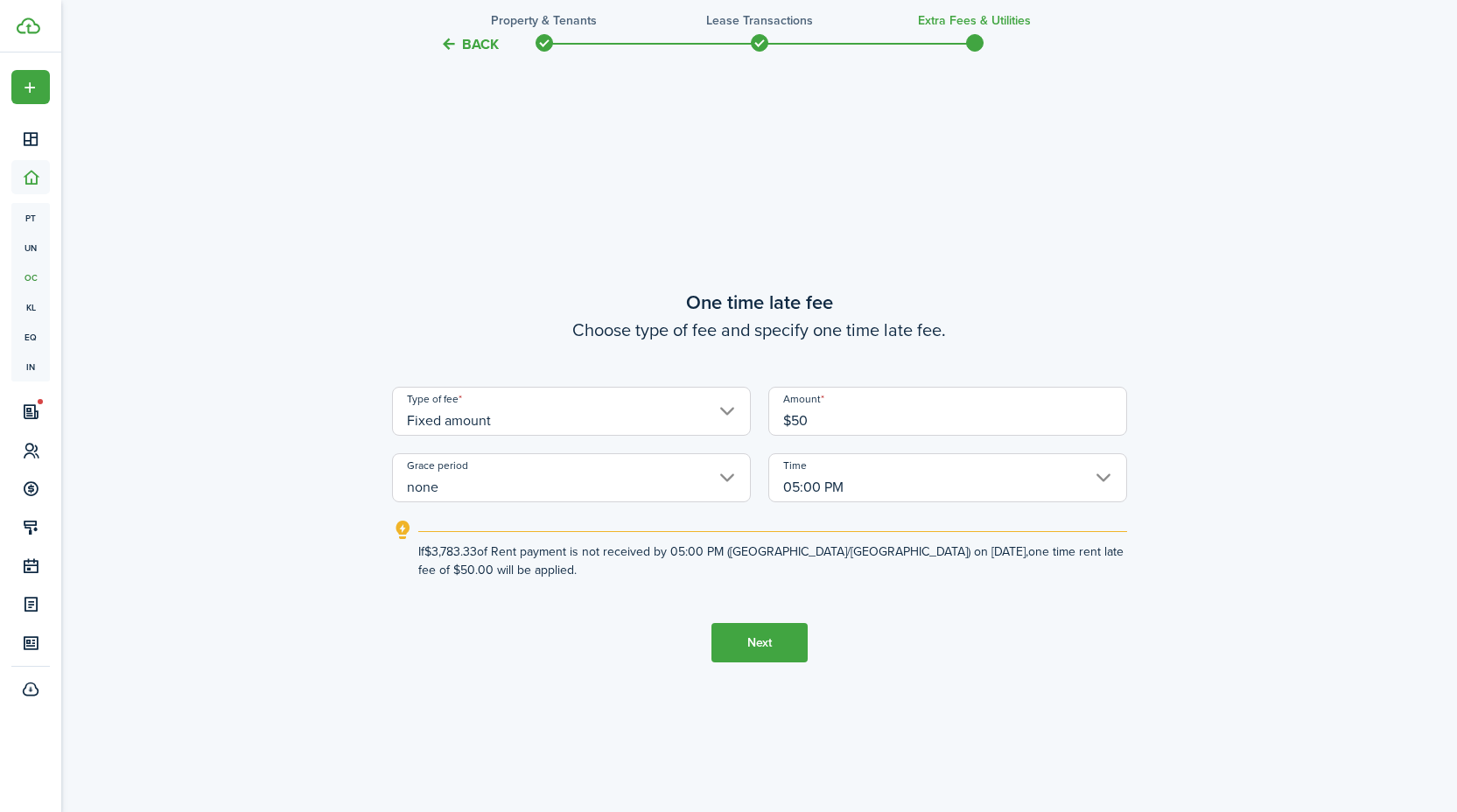
click at [500, 480] on input "none" at bounding box center [571, 477] width 359 height 49
type input "$50.00"
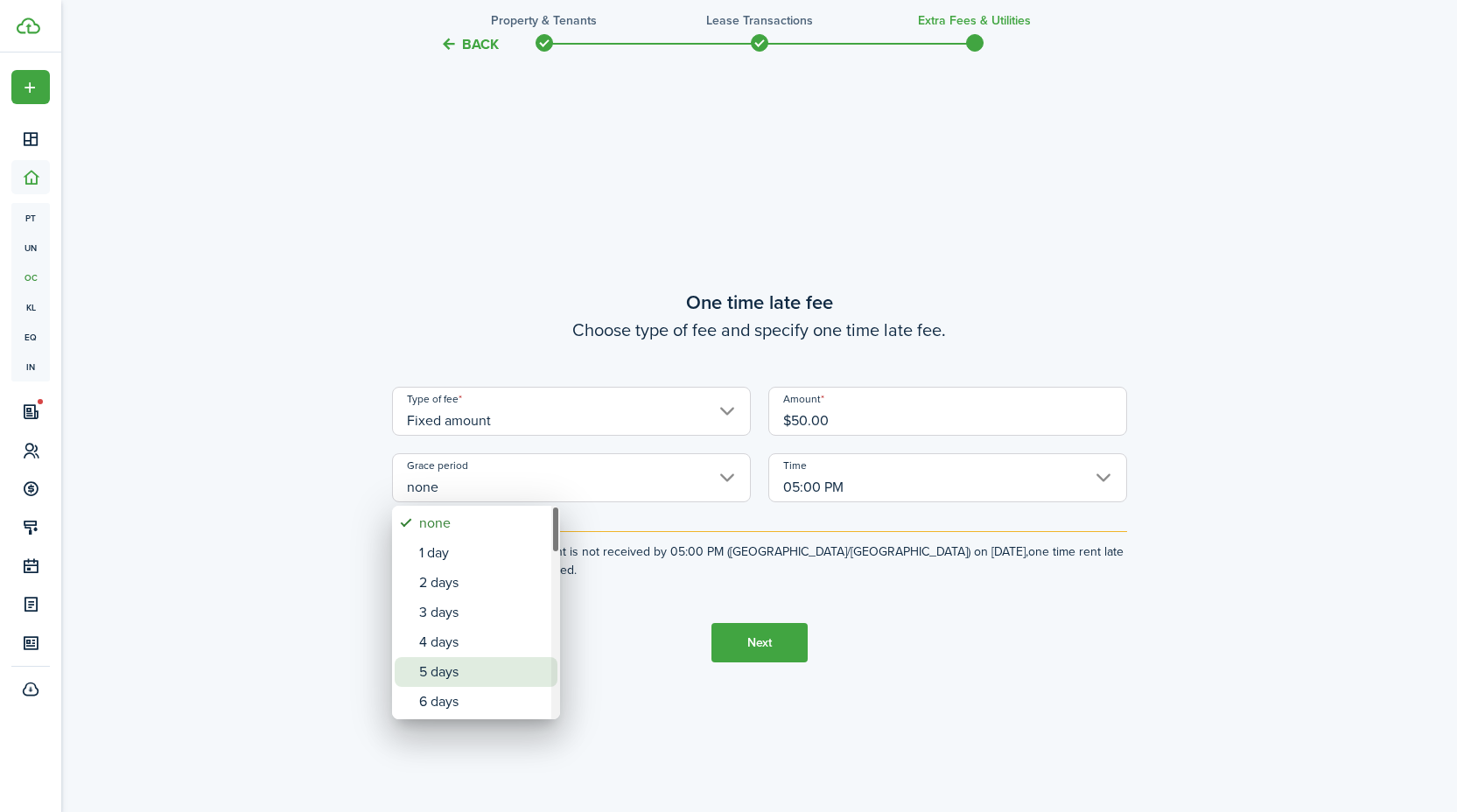
click at [473, 671] on div "5 days" at bounding box center [483, 671] width 128 height 30
type input "5 days"
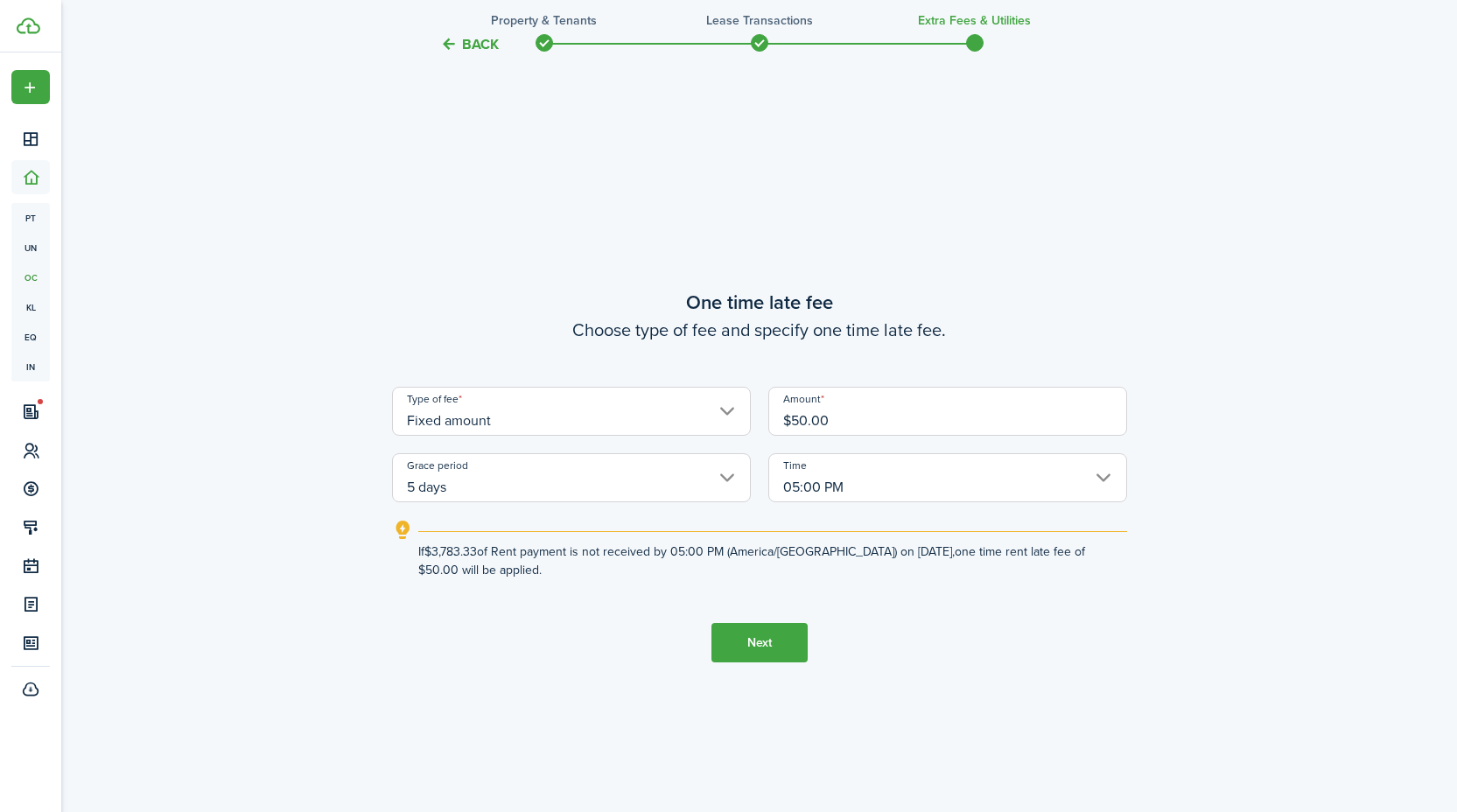
click at [869, 482] on input "05:00 PM" at bounding box center [948, 477] width 359 height 49
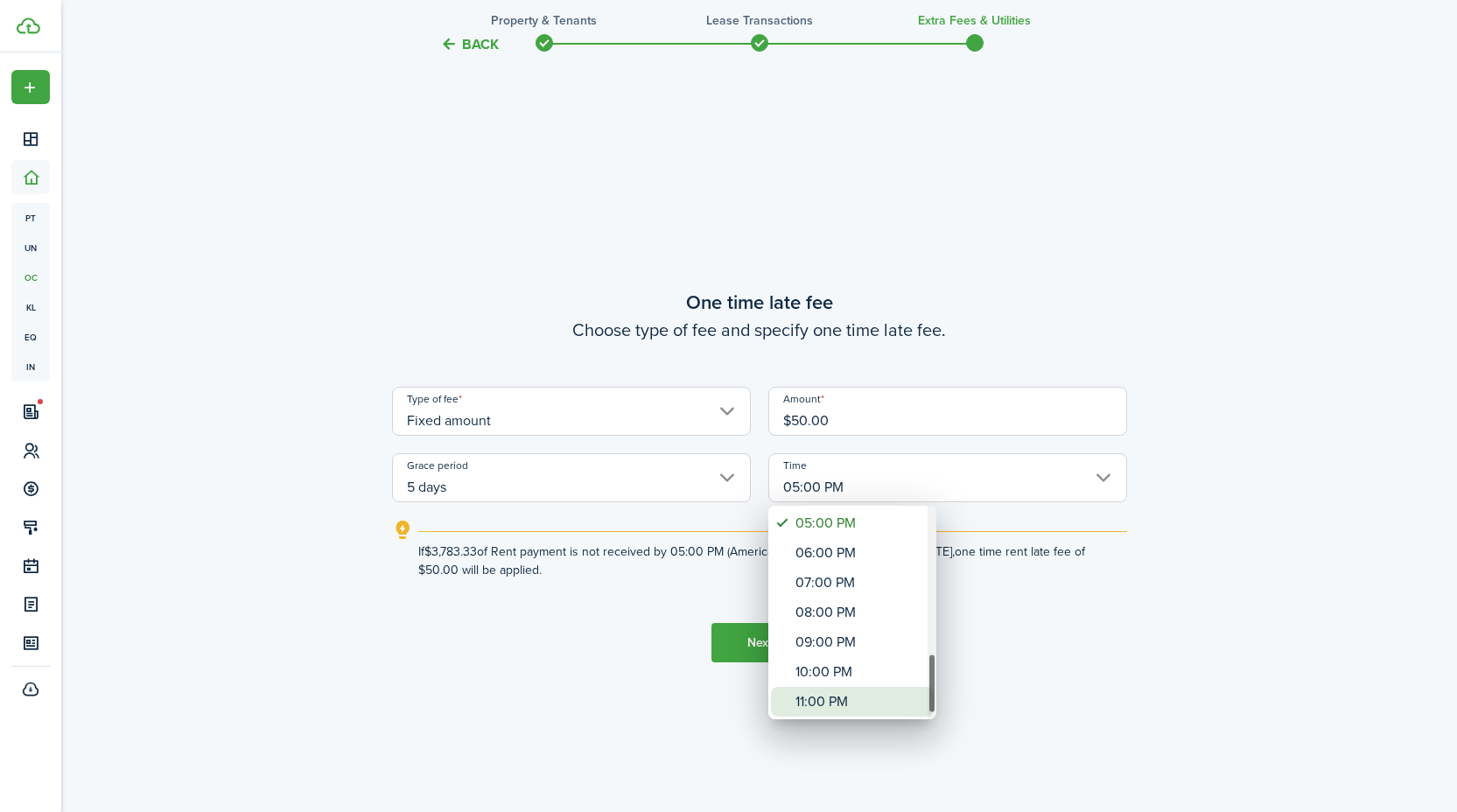
click at [842, 705] on div "11:00 PM" at bounding box center [859, 701] width 128 height 30
type input "11:00 PM"
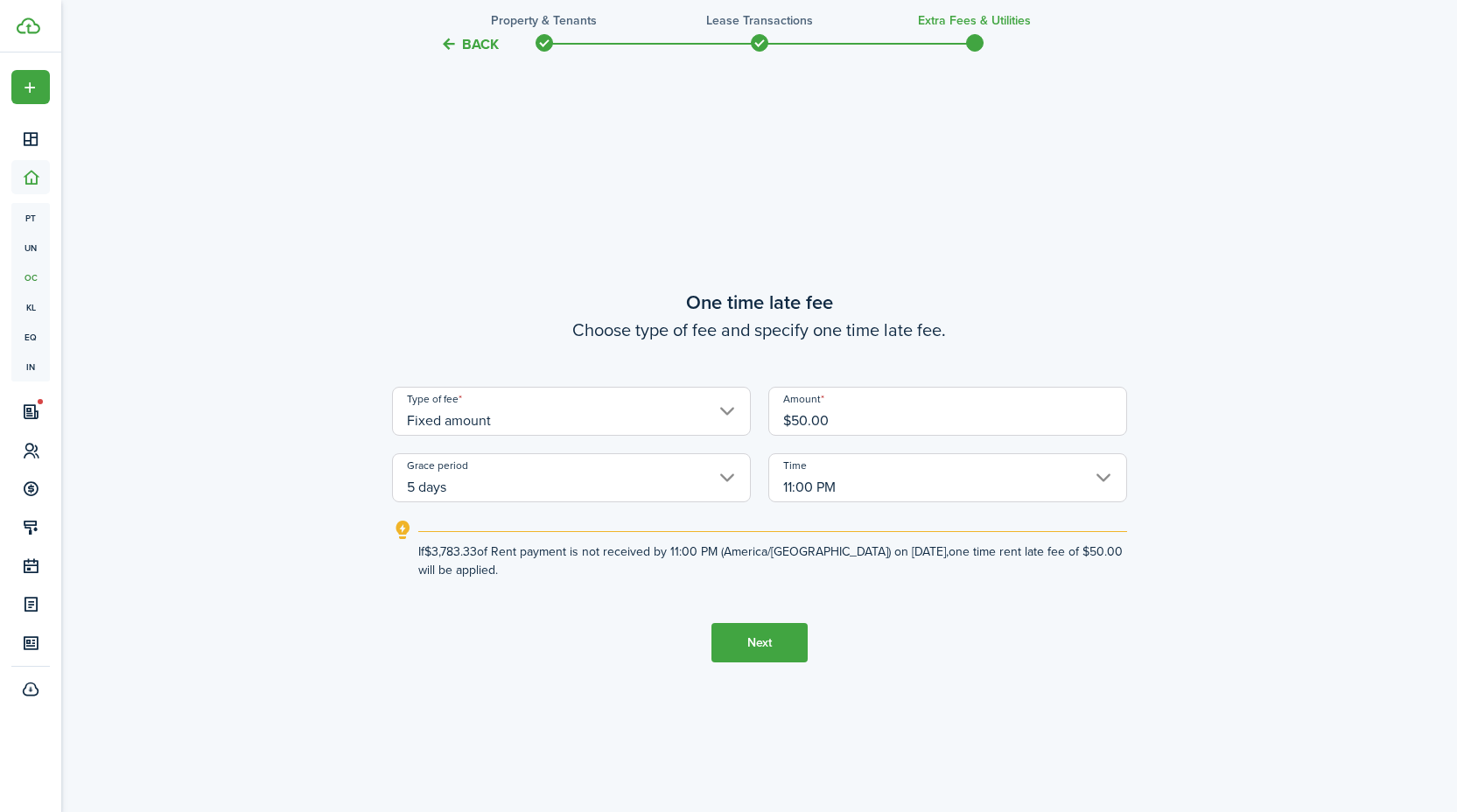
click at [760, 643] on button "Next" at bounding box center [759, 642] width 96 height 39
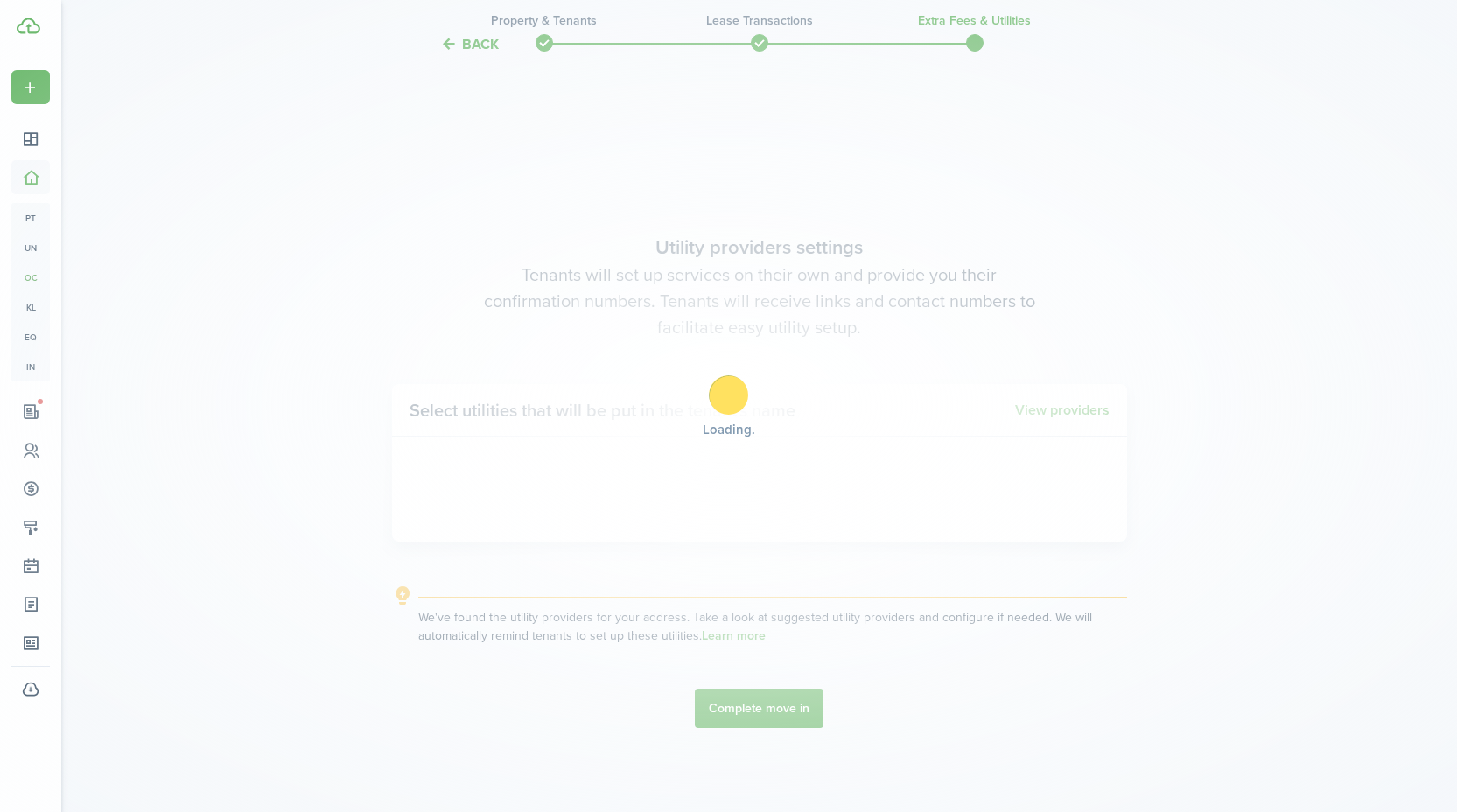
scroll to position [2318, 0]
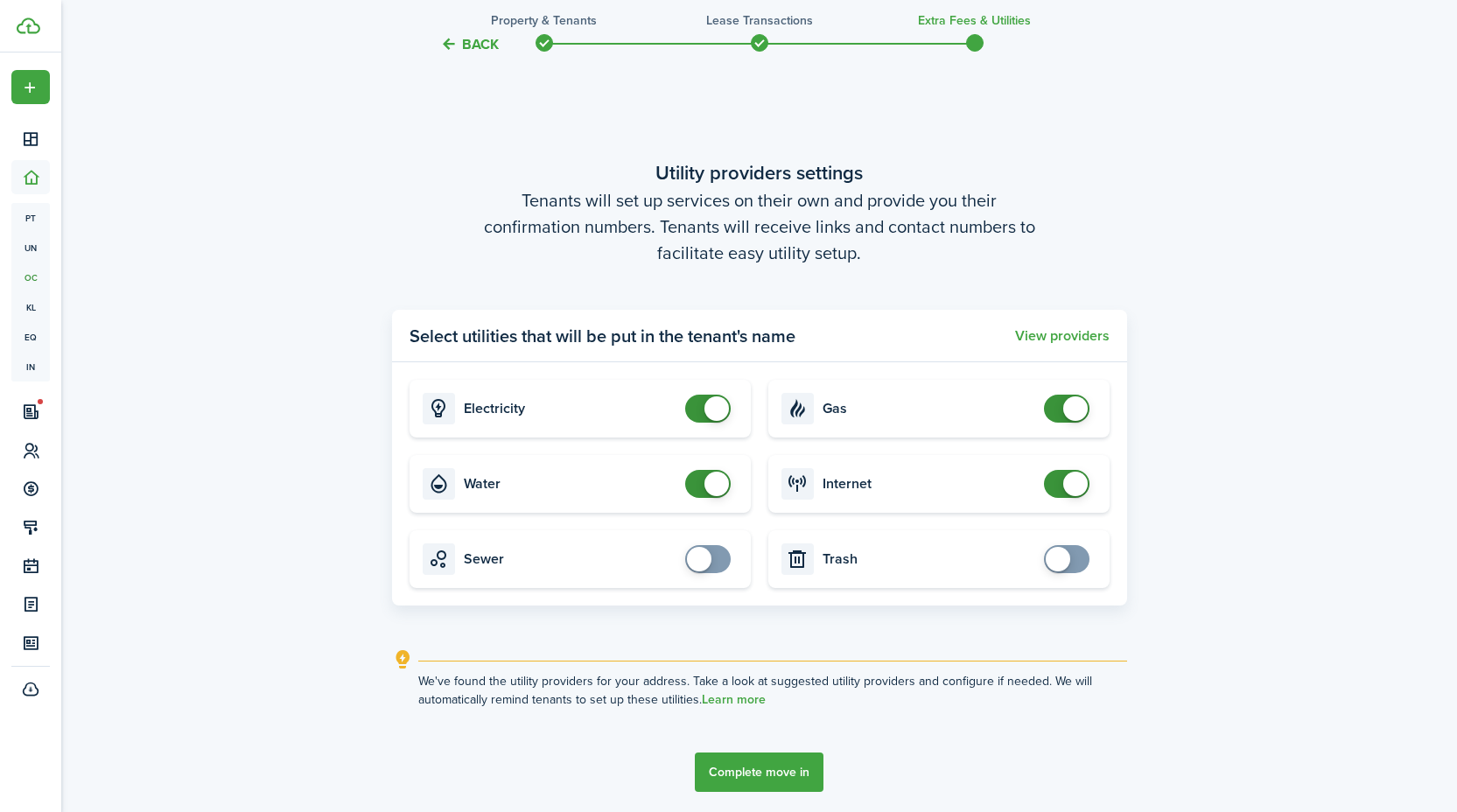
checkbox input "true"
click at [707, 563] on span at bounding box center [699, 559] width 25 height 25
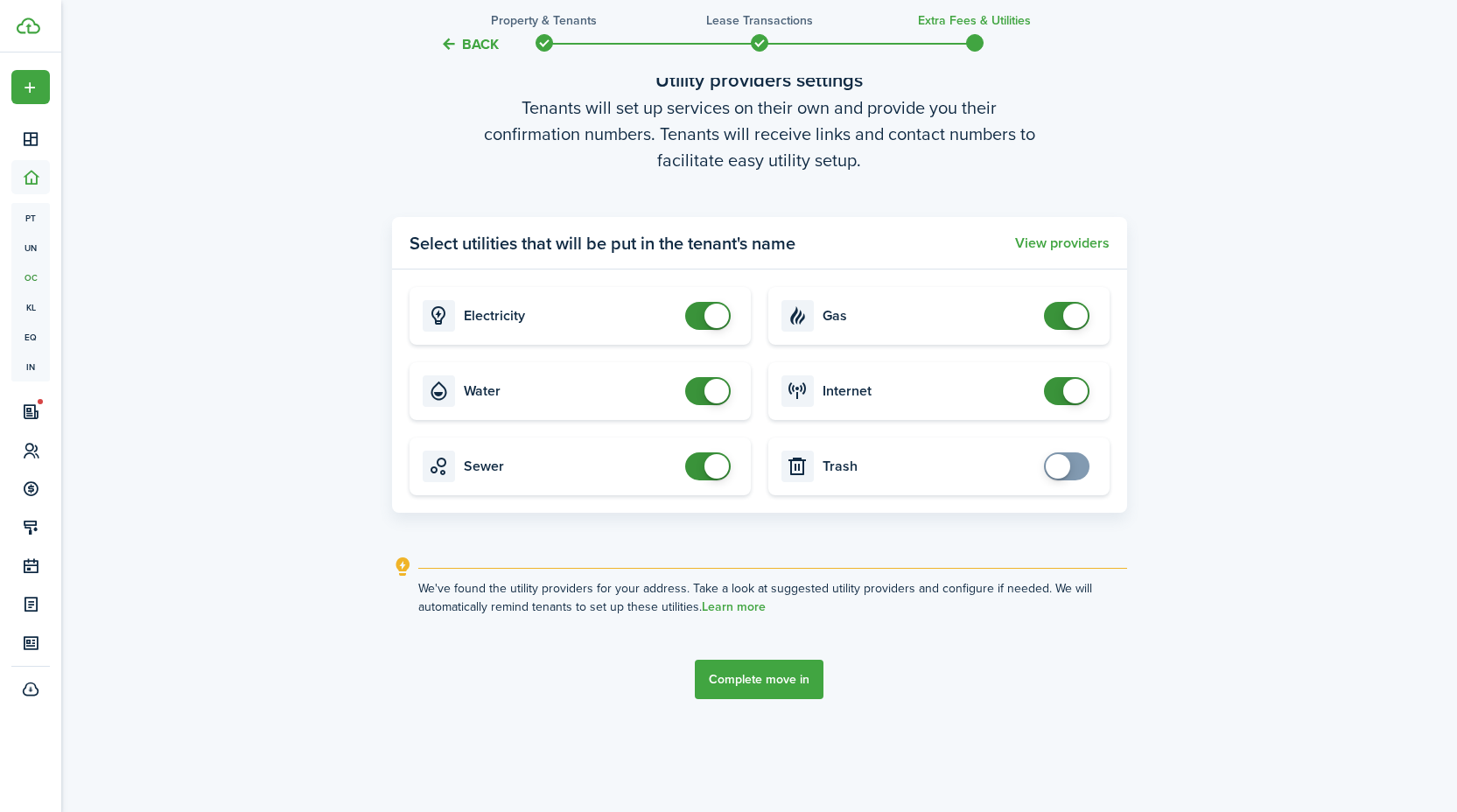
scroll to position [2435, 0]
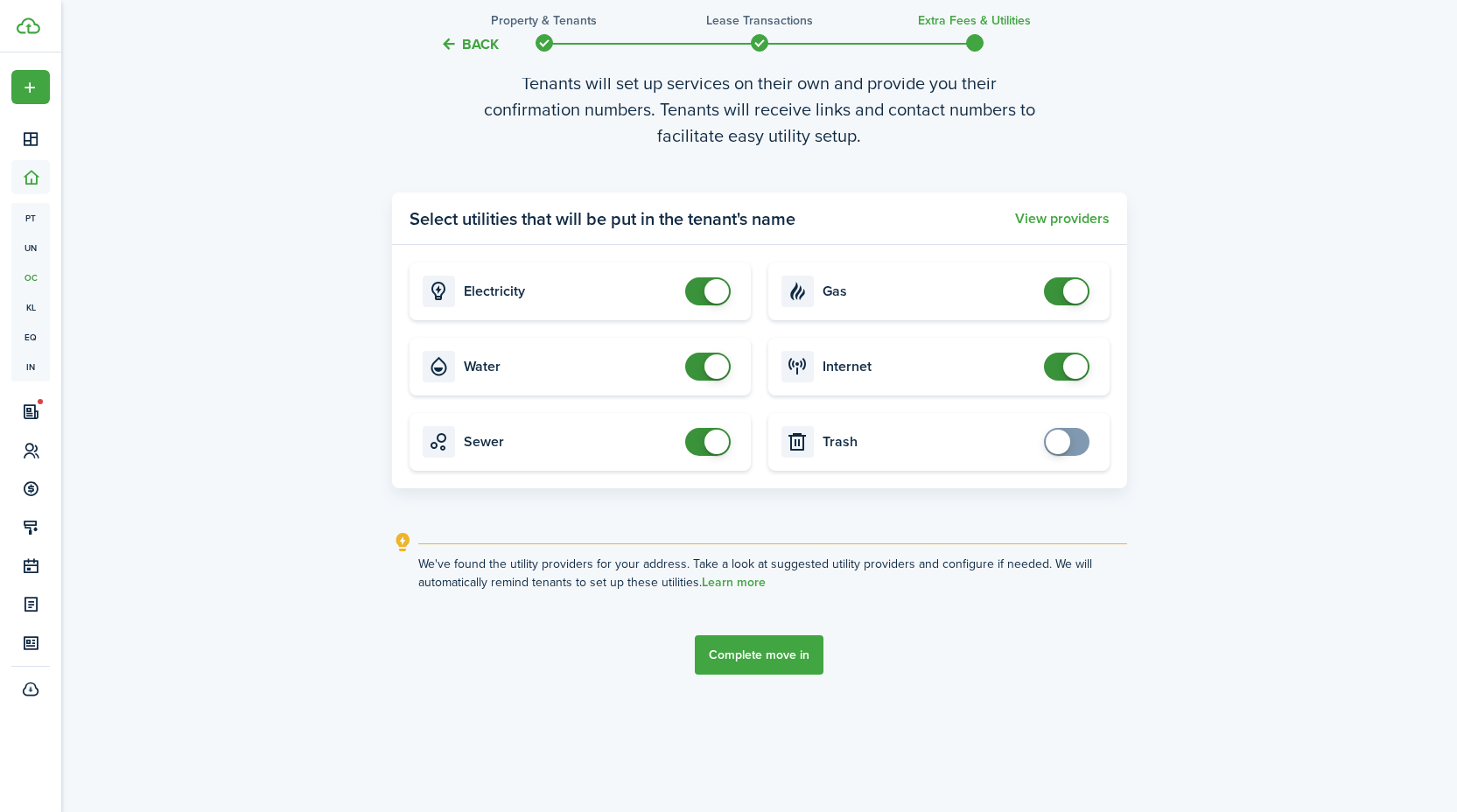
click at [752, 655] on button "Complete move in" at bounding box center [759, 654] width 129 height 39
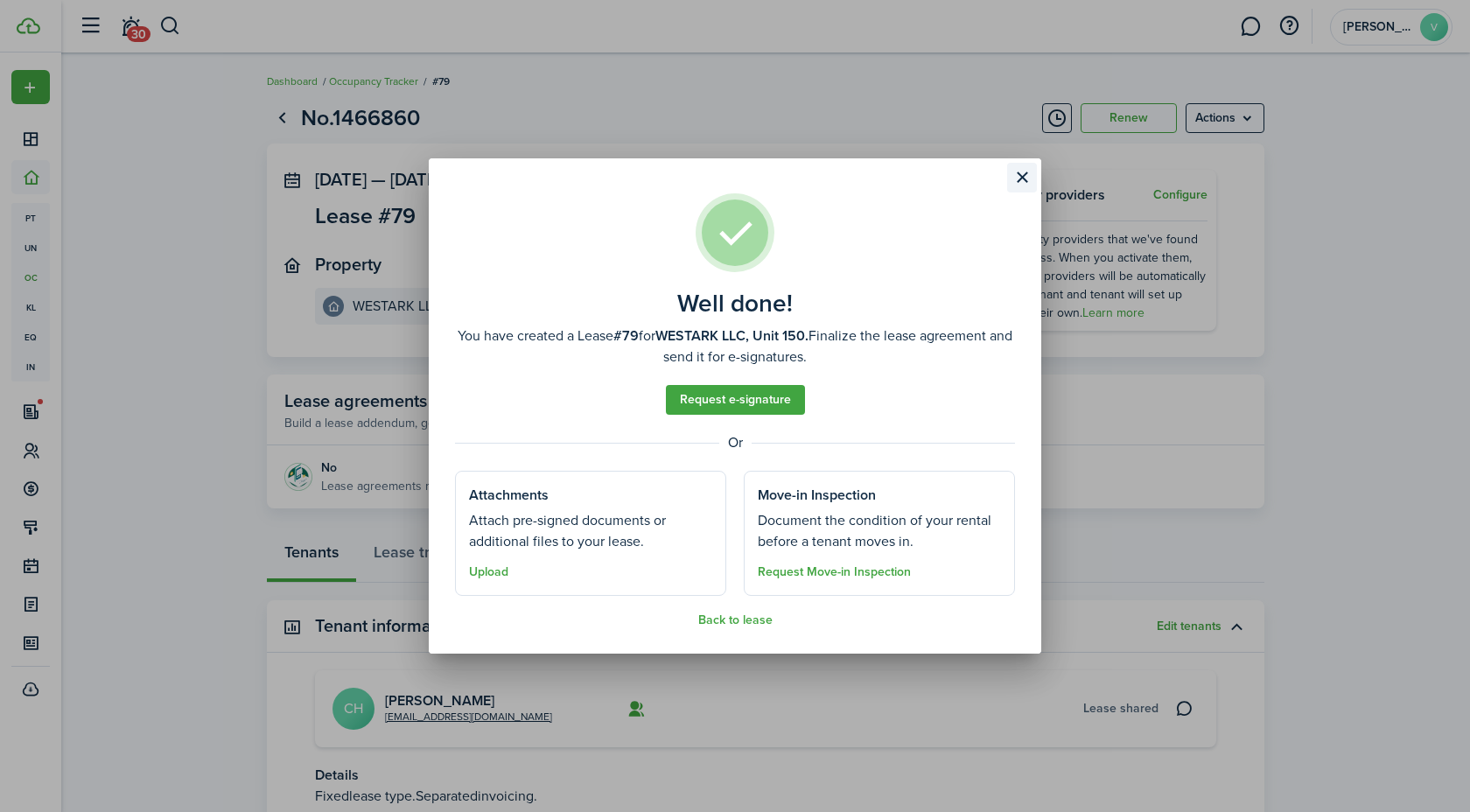
click at [1018, 178] on button "Close modal" at bounding box center [1022, 177] width 30 height 30
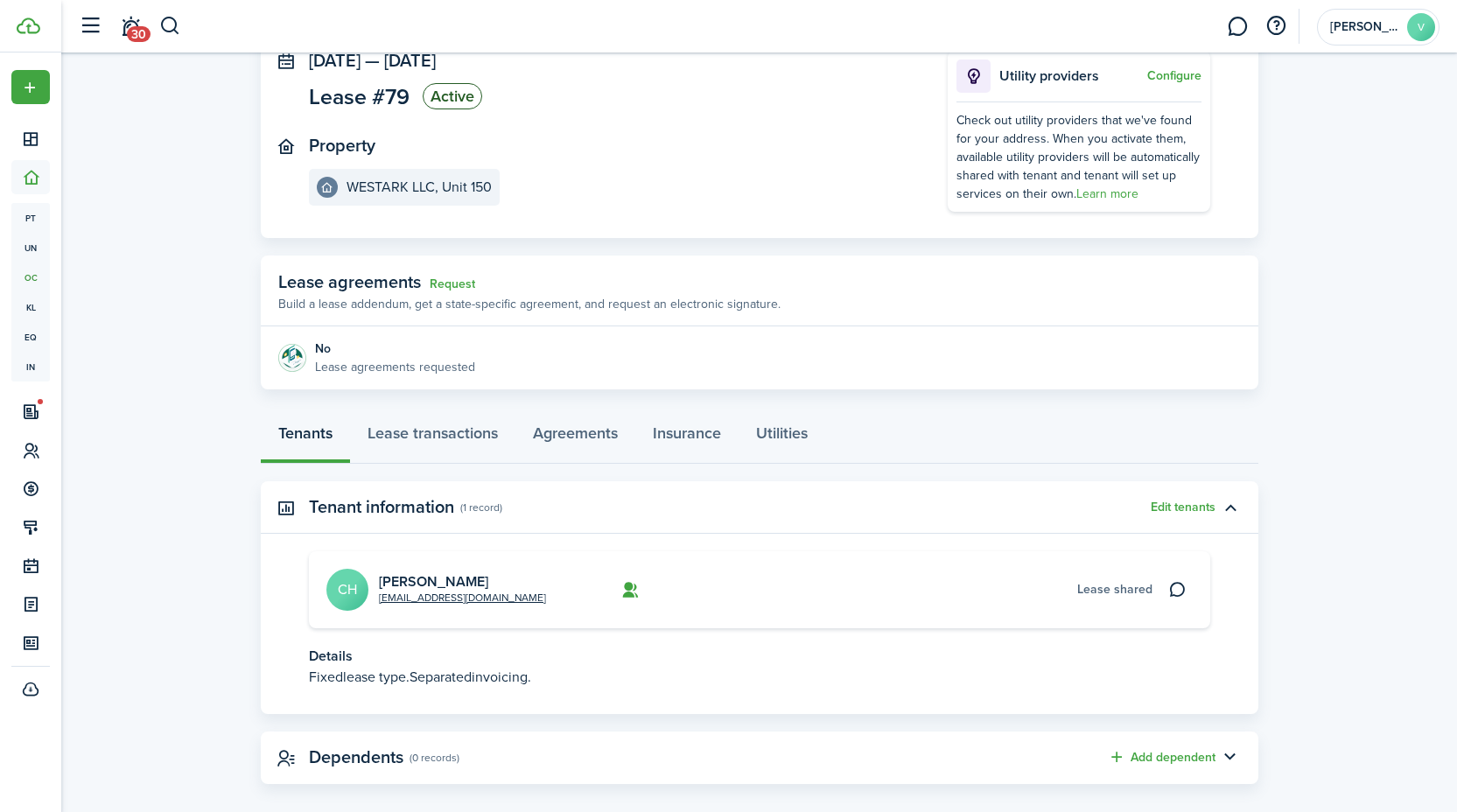
scroll to position [139, 0]
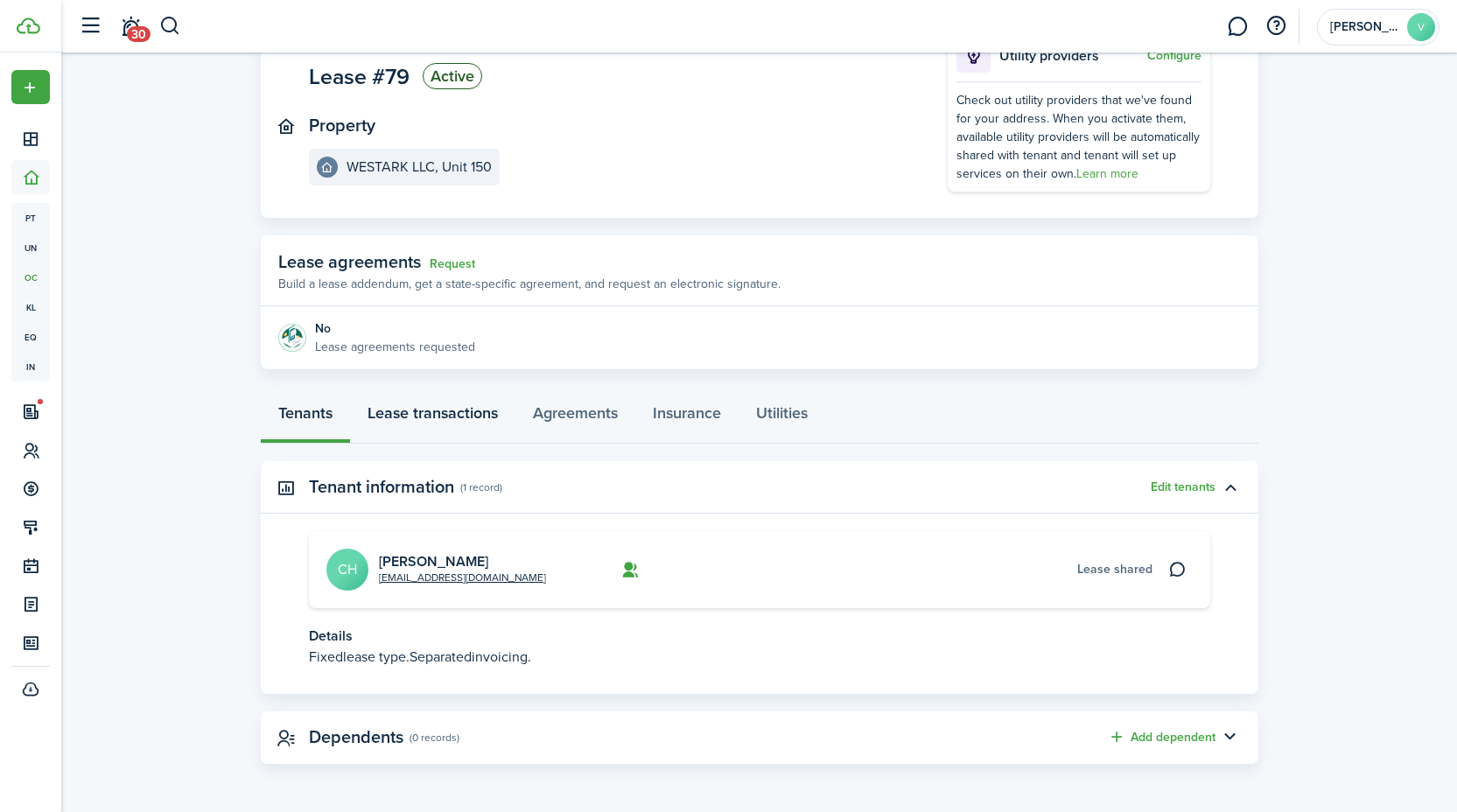
click at [415, 413] on link "Lease transactions" at bounding box center [433, 417] width 166 height 52
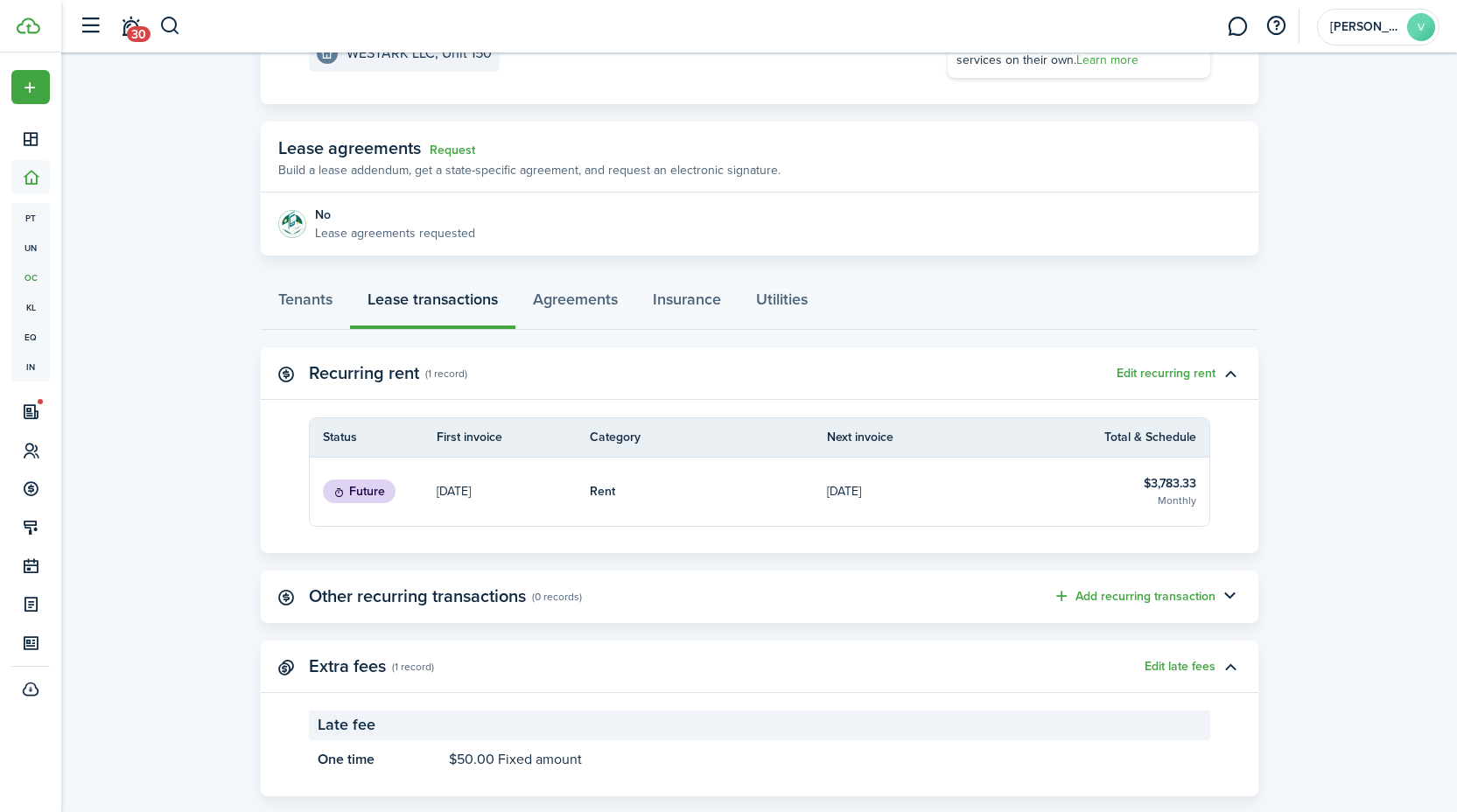
scroll to position [250, 0]
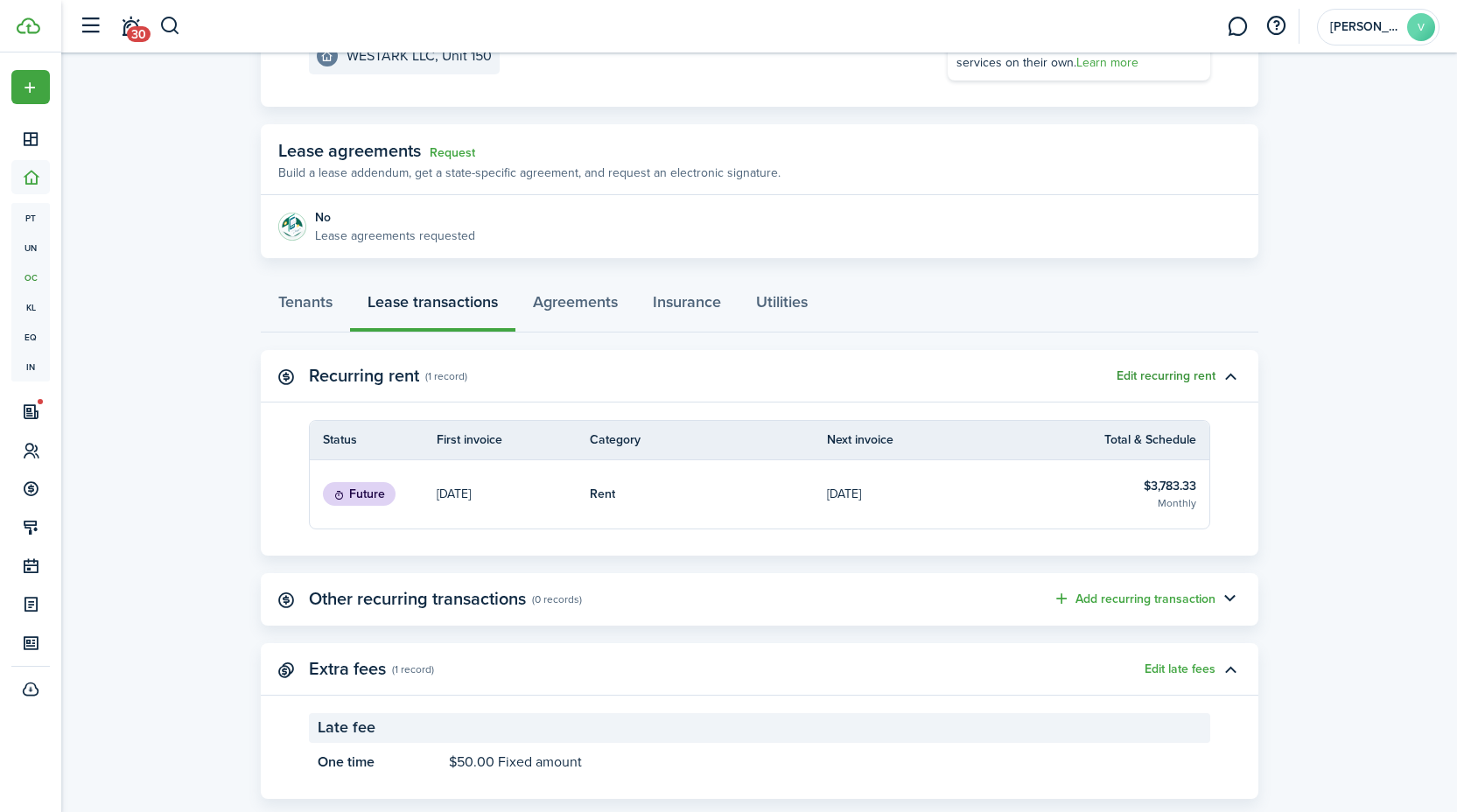
click at [1159, 372] on button "Edit recurring rent" at bounding box center [1167, 376] width 99 height 14
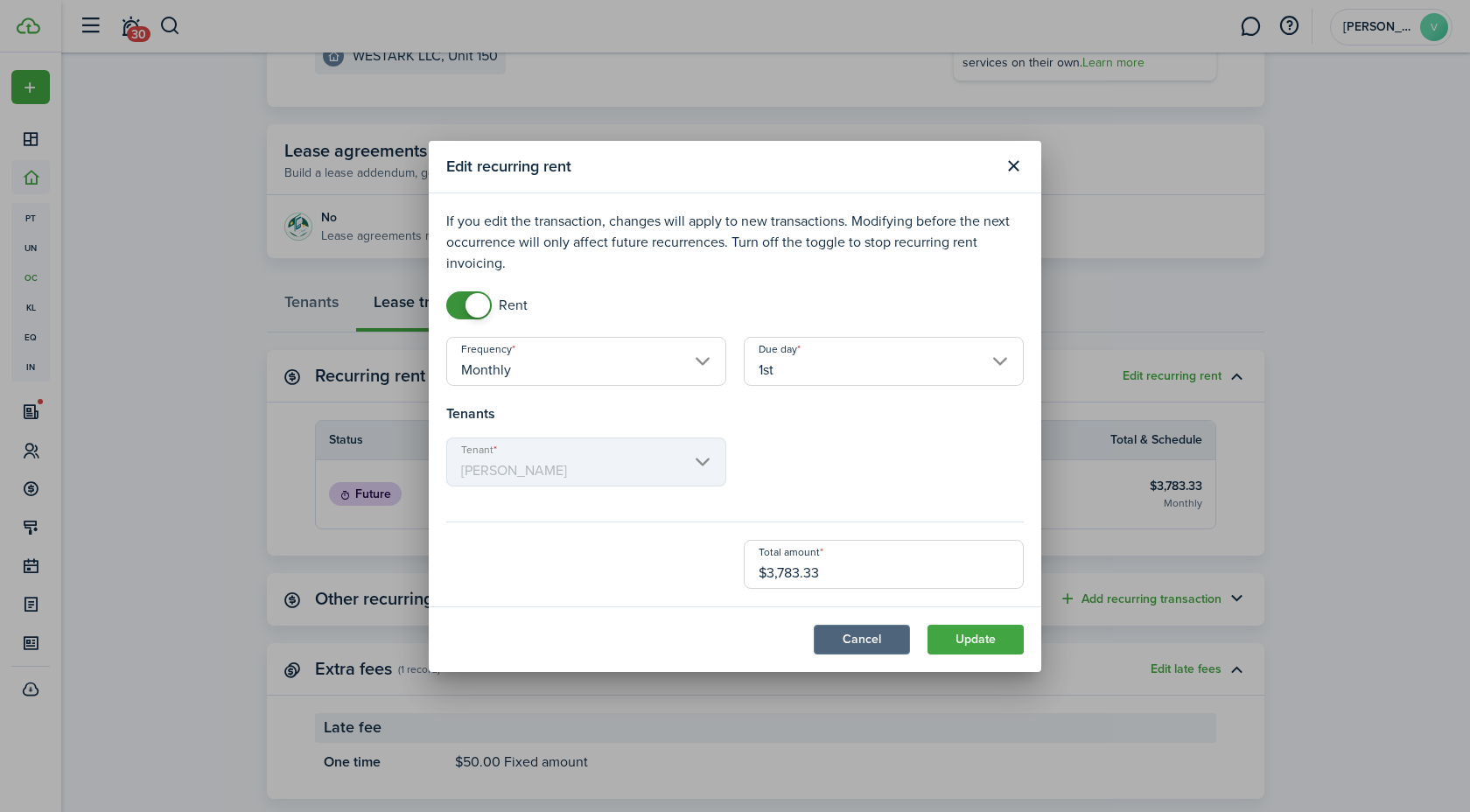
click at [862, 637] on button "Cancel" at bounding box center [862, 639] width 96 height 30
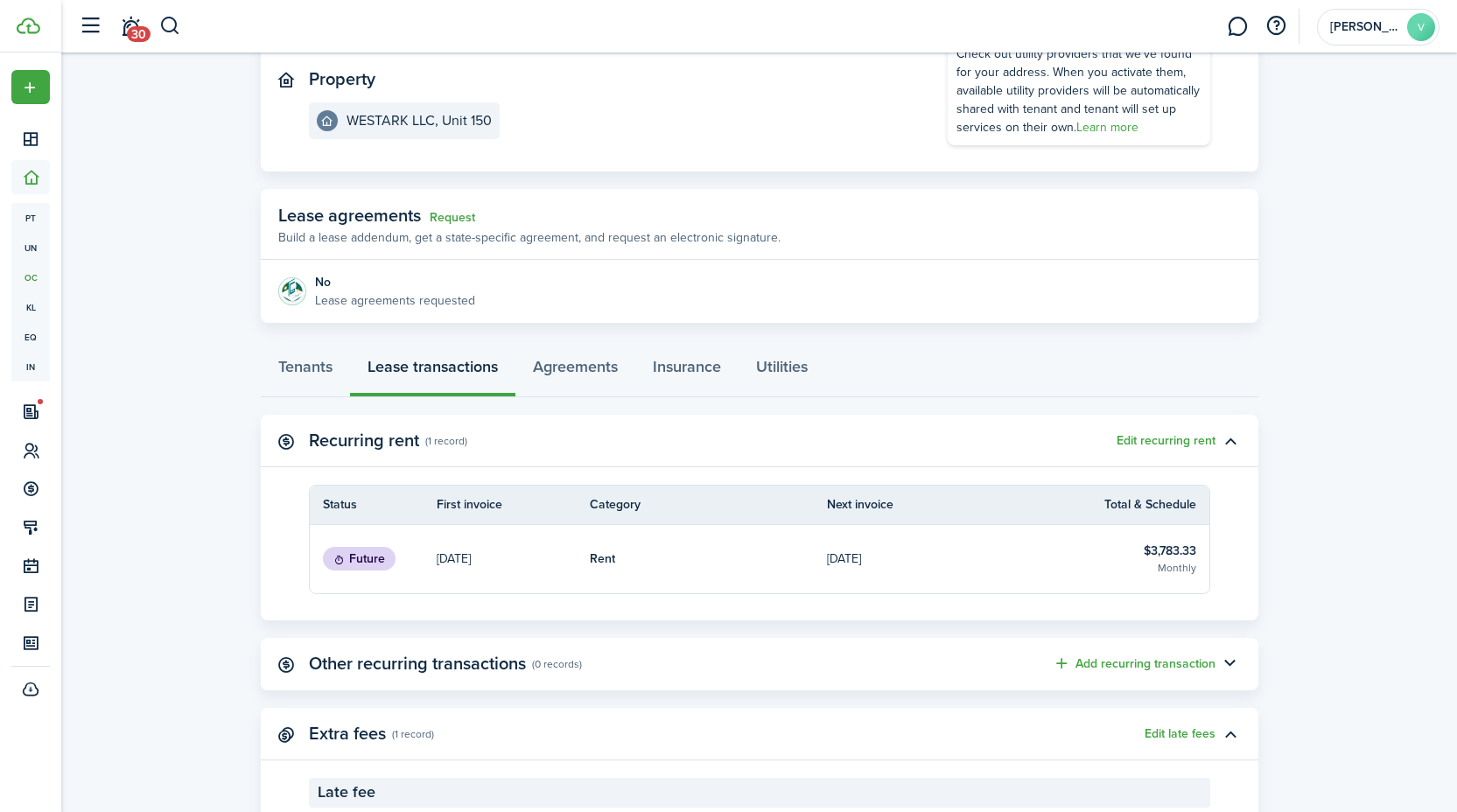
scroll to position [0, 0]
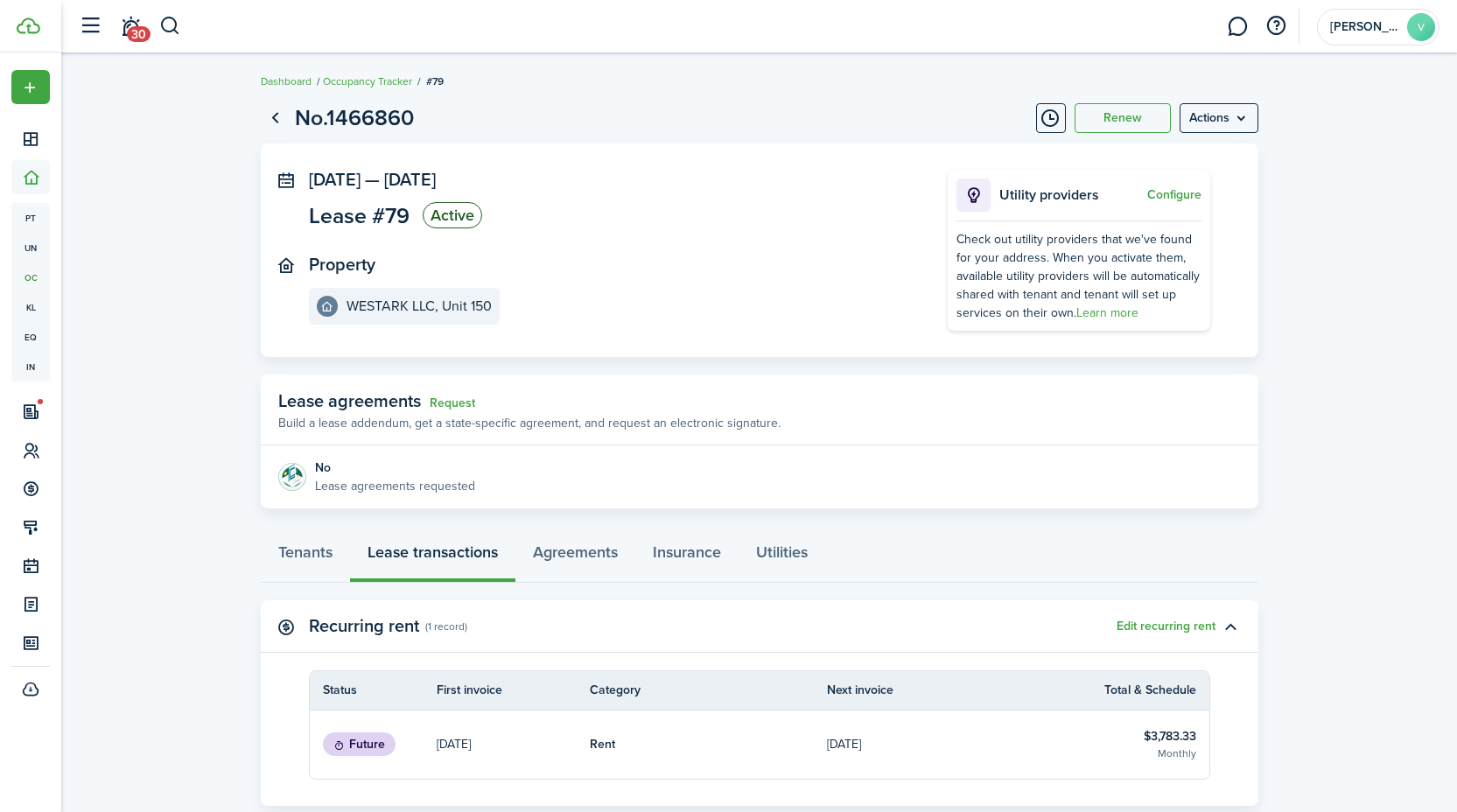
click at [1394, 434] on lease-view "No.1466860 Renew Actions [DATE] — [DATE] Lease #79 Active Property WESTARK LLC,…" at bounding box center [759, 575] width 1396 height 965
click at [170, 24] on button "button" at bounding box center [170, 26] width 22 height 30
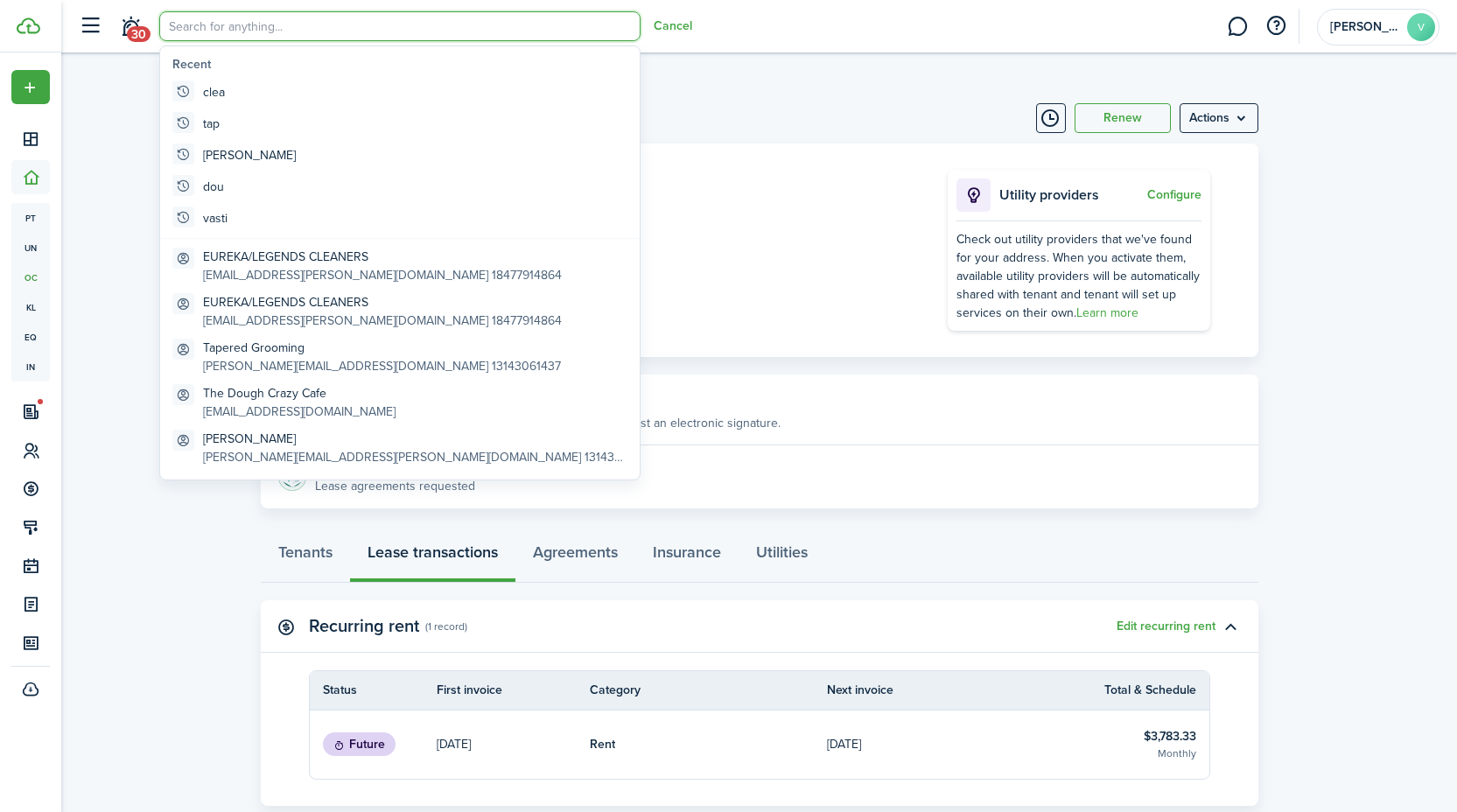
click at [229, 25] on input "search" at bounding box center [399, 26] width 481 height 30
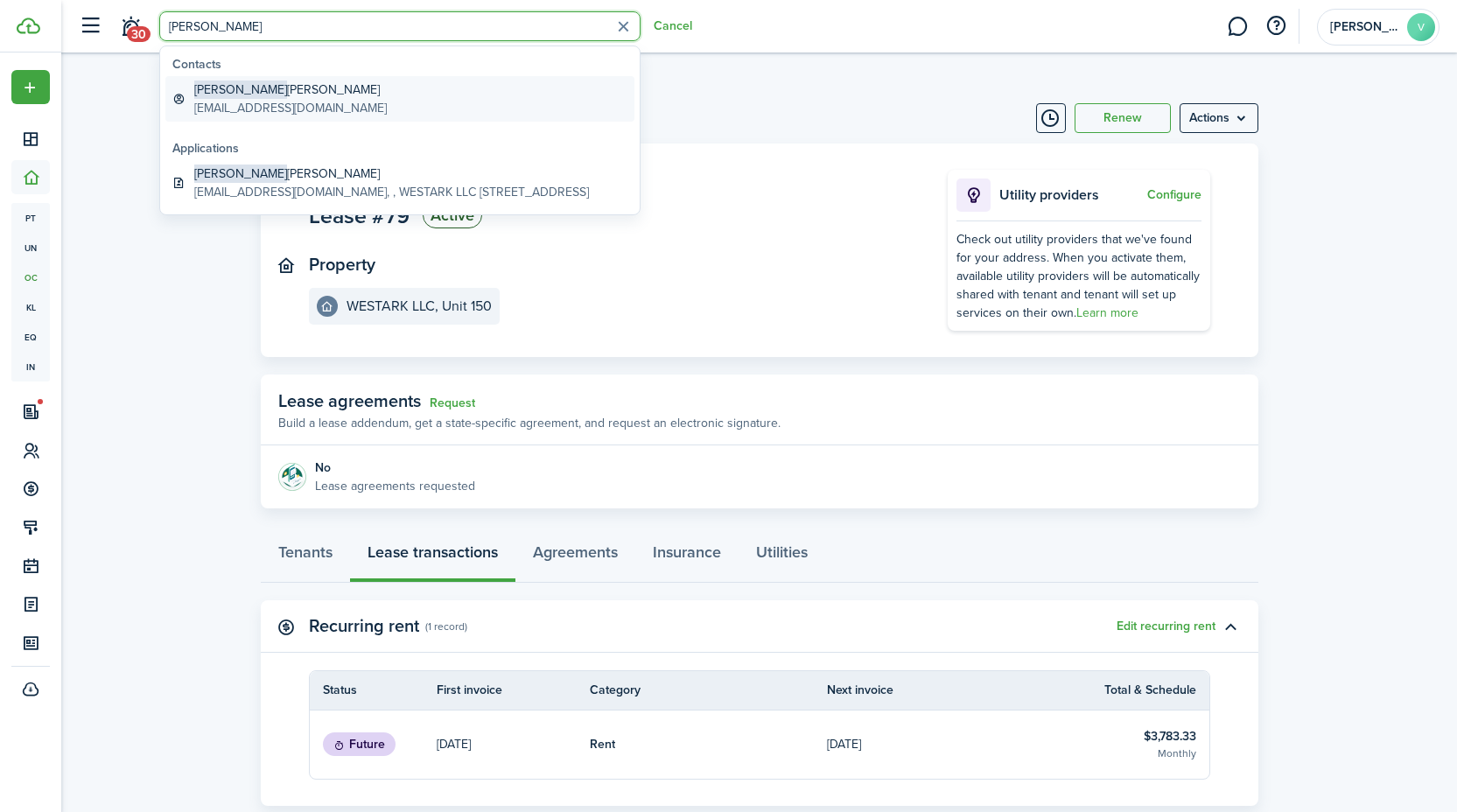
type input "[PERSON_NAME]"
click at [289, 90] on global-search-item-title "[PERSON_NAME]" at bounding box center [290, 89] width 192 height 18
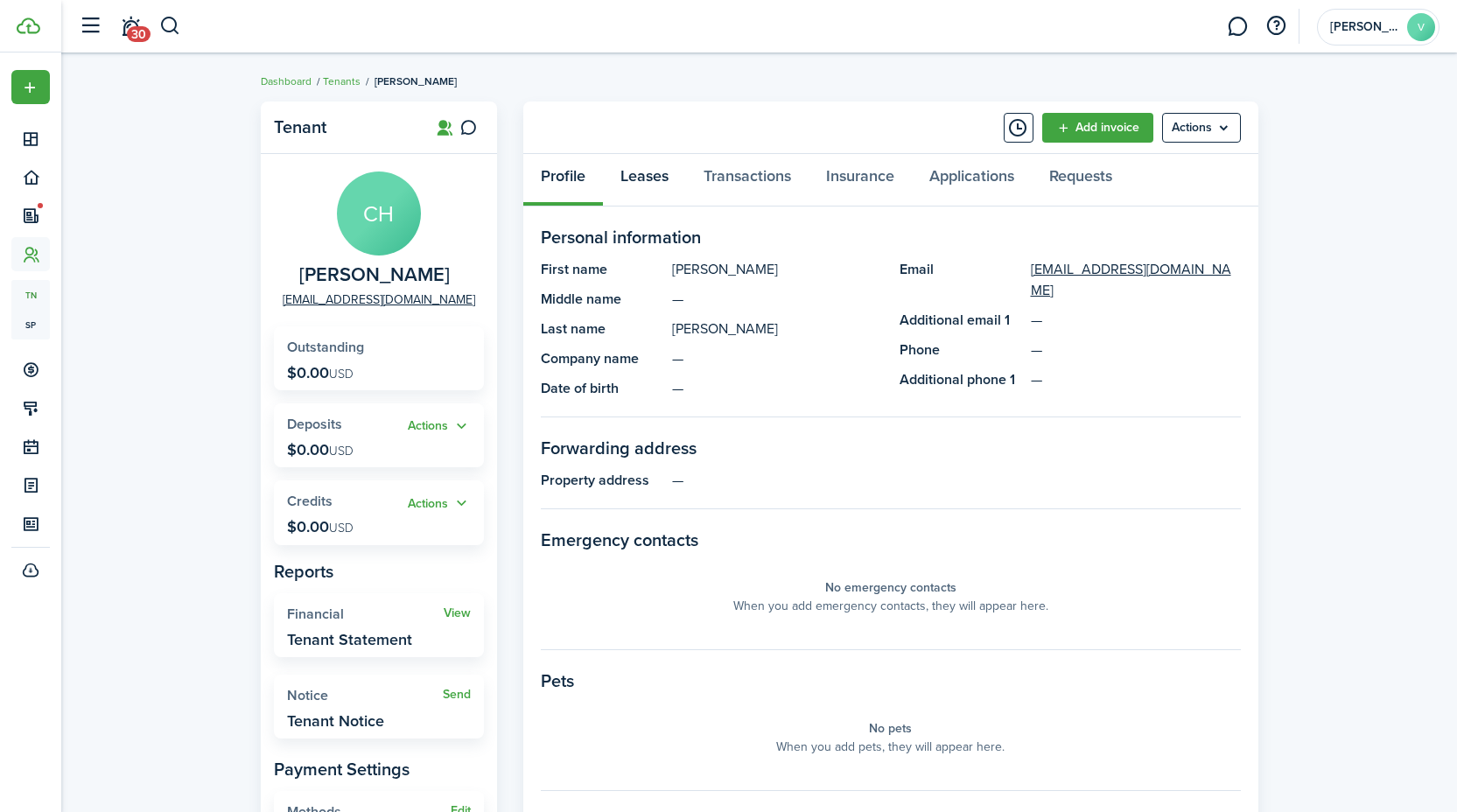
click at [649, 178] on link "Leases" at bounding box center [644, 180] width 83 height 52
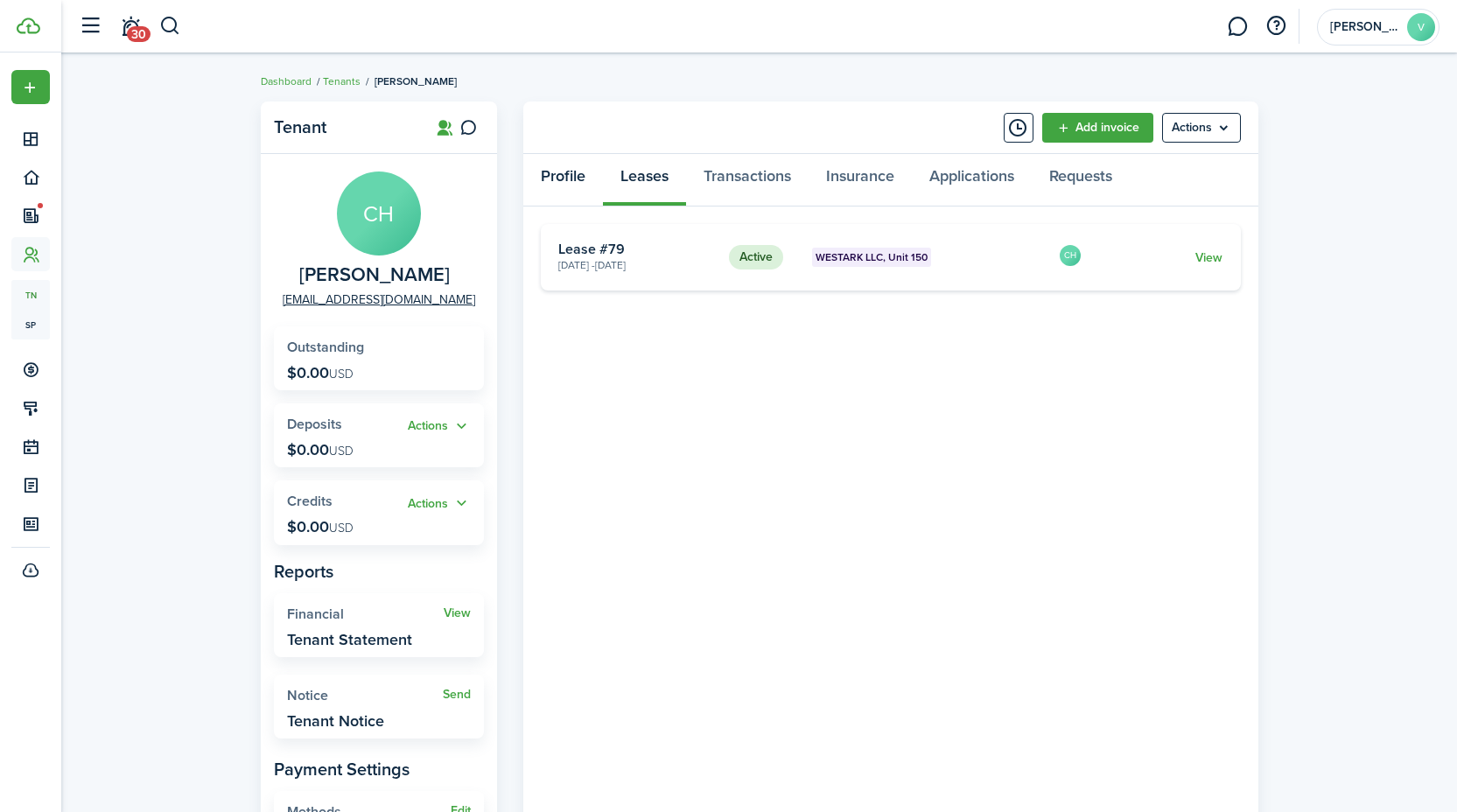
click at [553, 179] on link "Profile" at bounding box center [564, 180] width 80 height 52
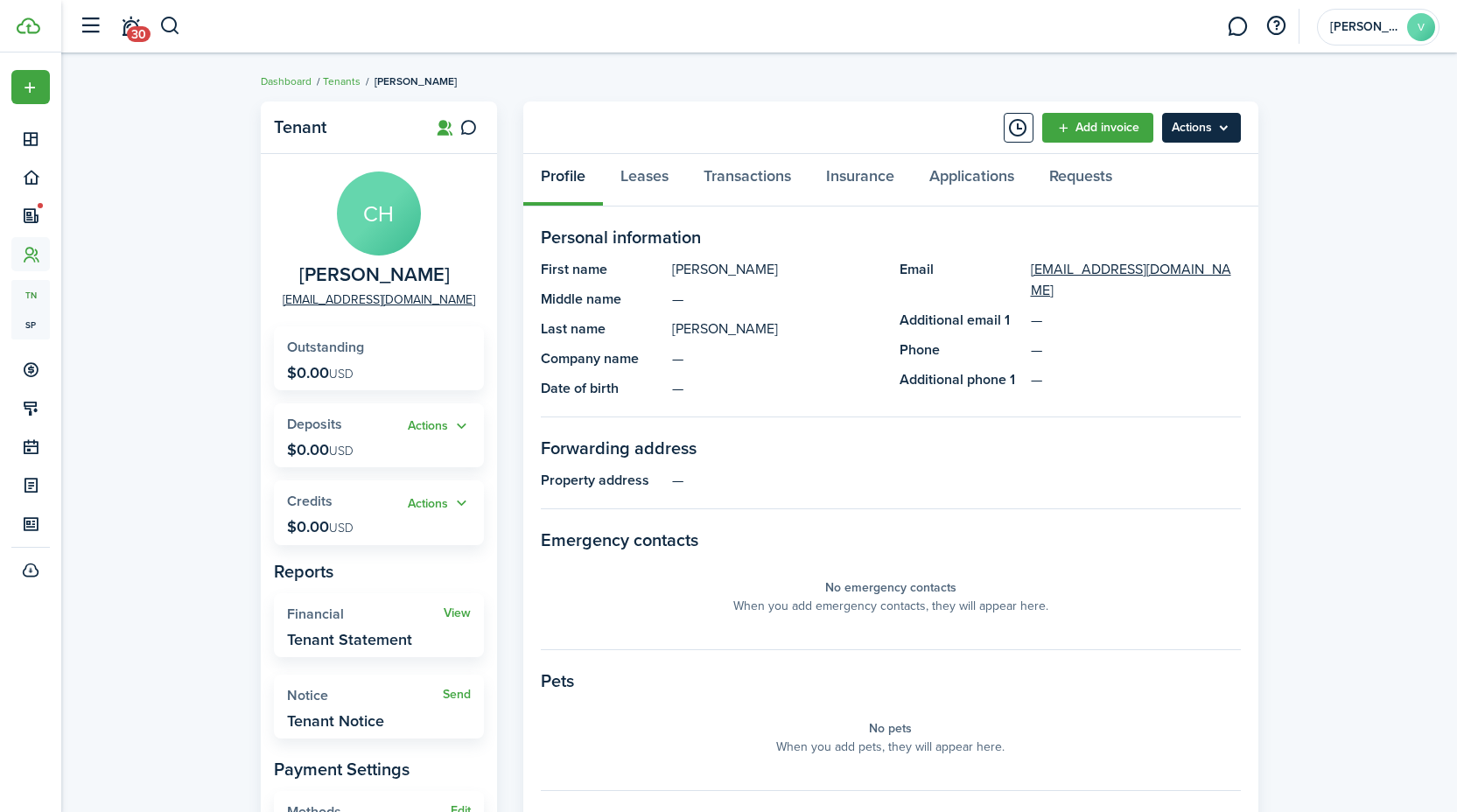
click at [1222, 131] on menu-btn "Actions" at bounding box center [1201, 128] width 79 height 30
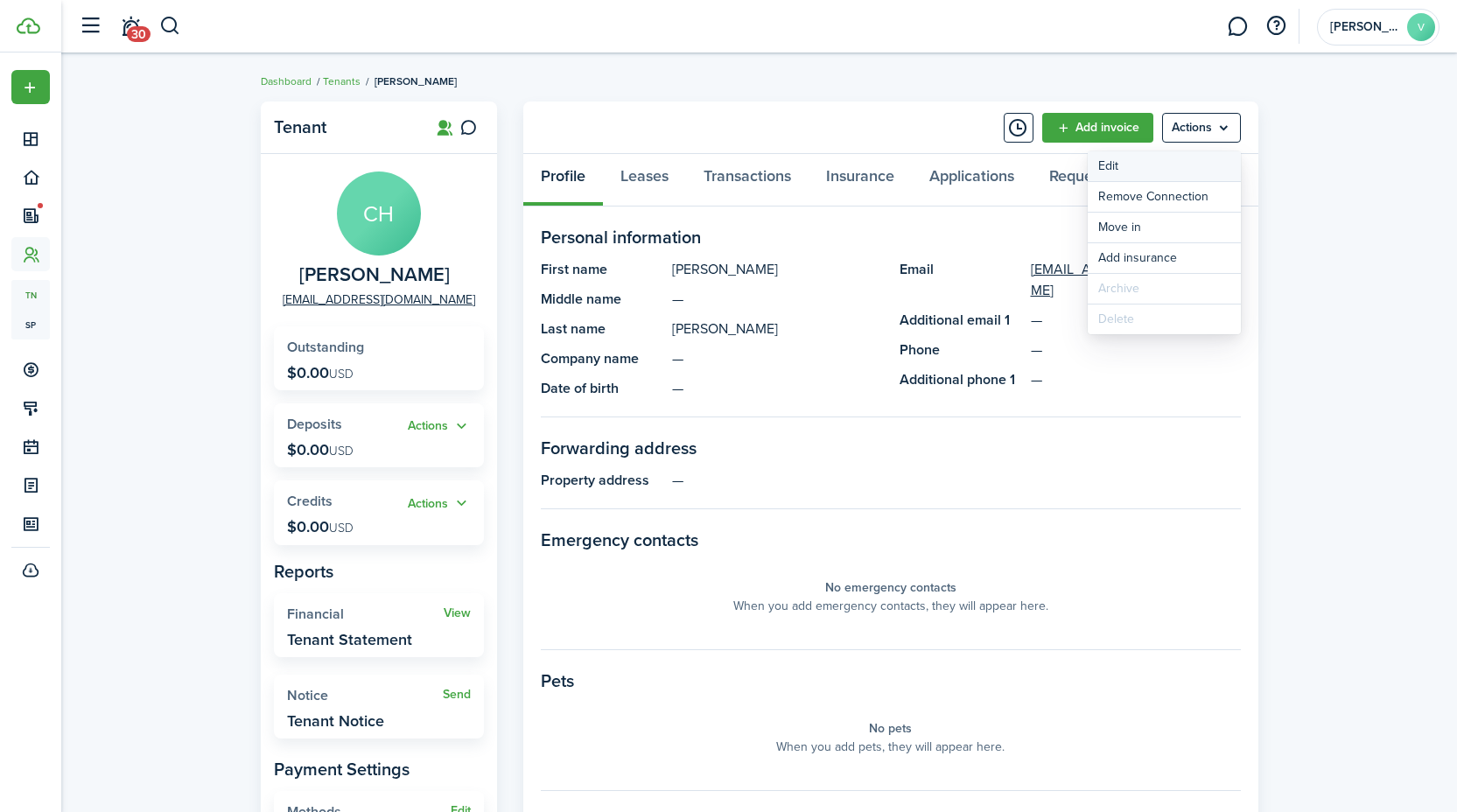
click at [1120, 164] on link "Edit" at bounding box center [1164, 166] width 153 height 30
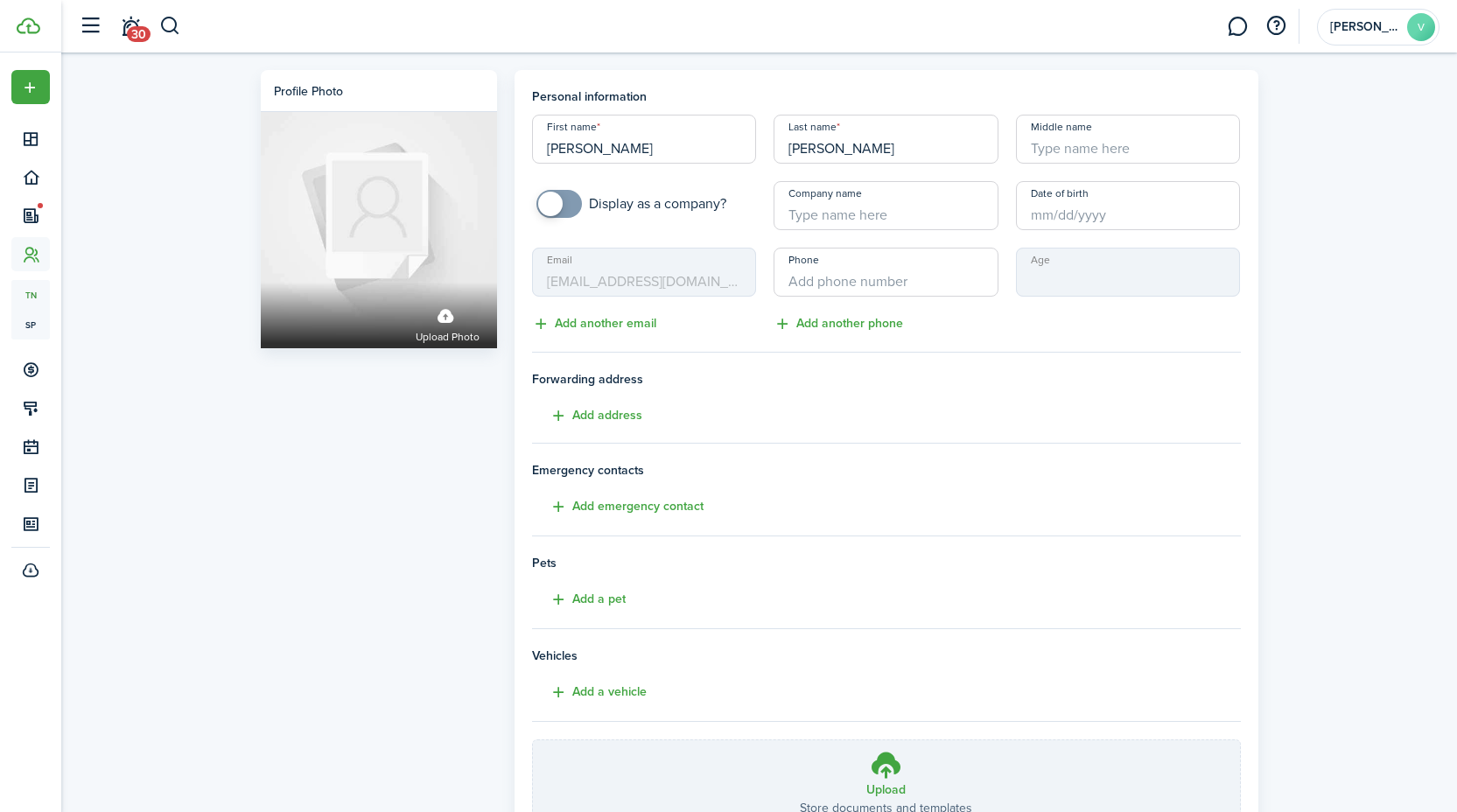
checkbox input "true"
click at [548, 200] on span at bounding box center [550, 204] width 25 height 25
click at [840, 212] on input "Company name" at bounding box center [886, 205] width 225 height 49
type input "Eureka Drycleaning LLC"
click at [1048, 146] on input "Middle name" at bounding box center [1128, 138] width 225 height 49
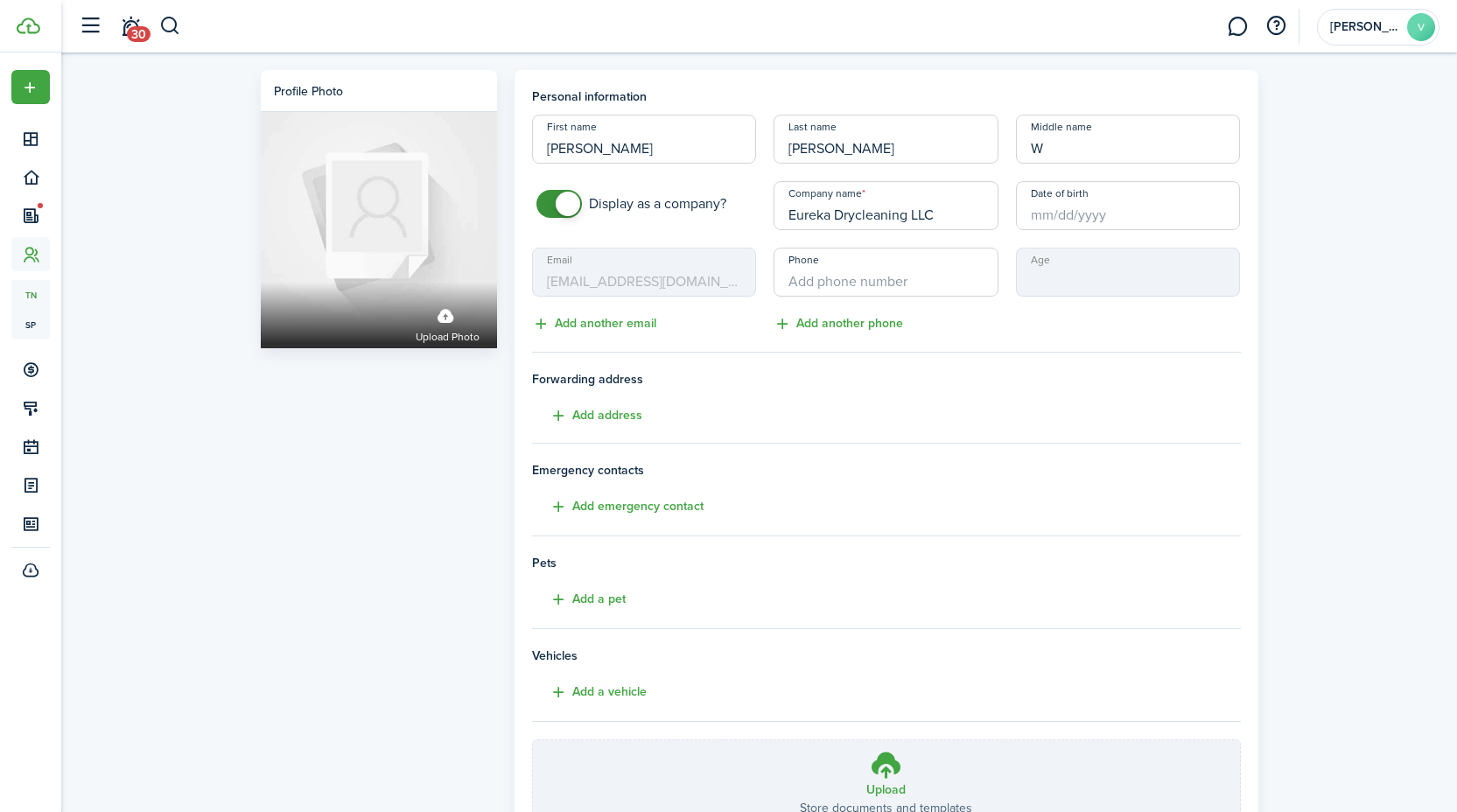
type input "W"
click at [855, 275] on input "+1" at bounding box center [886, 271] width 225 height 49
type input "[PHONE_NUMBER]"
click at [1362, 392] on div "Profile photo Upload photo Personal information First name [PERSON_NAME] Last n…" at bounding box center [759, 485] width 1396 height 866
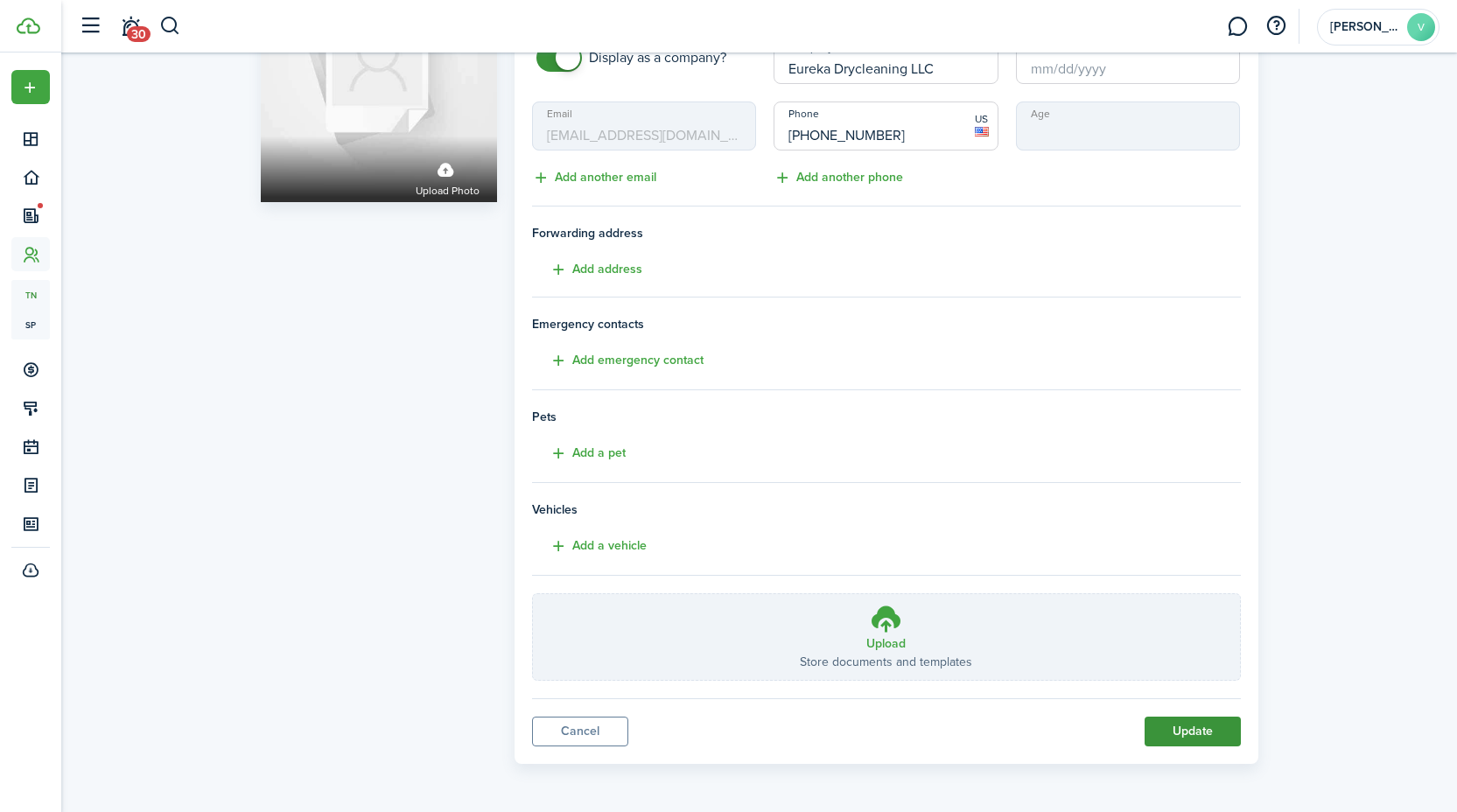
click at [1193, 733] on button "Update" at bounding box center [1192, 731] width 96 height 30
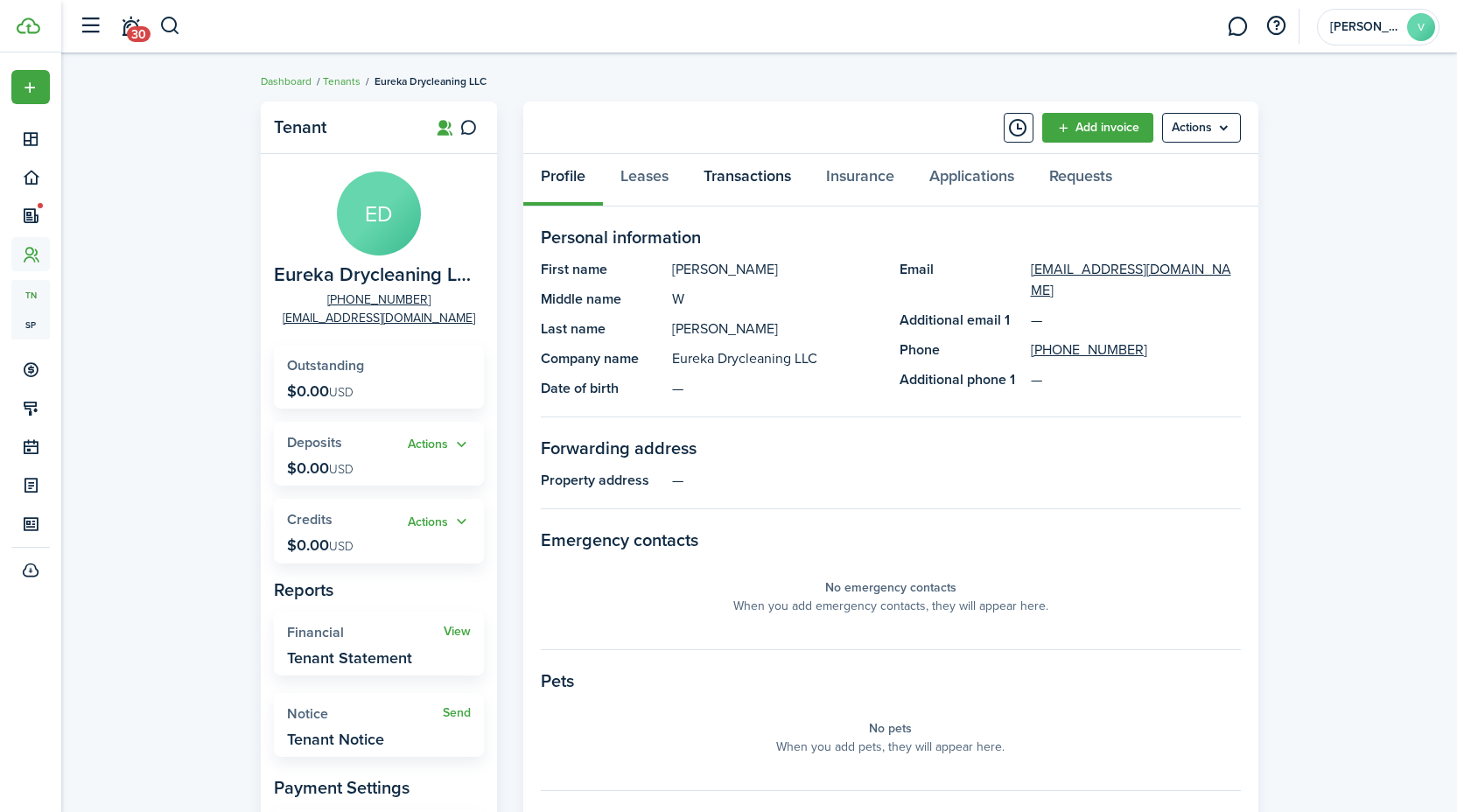
click at [752, 176] on link "Transactions" at bounding box center [747, 180] width 123 height 52
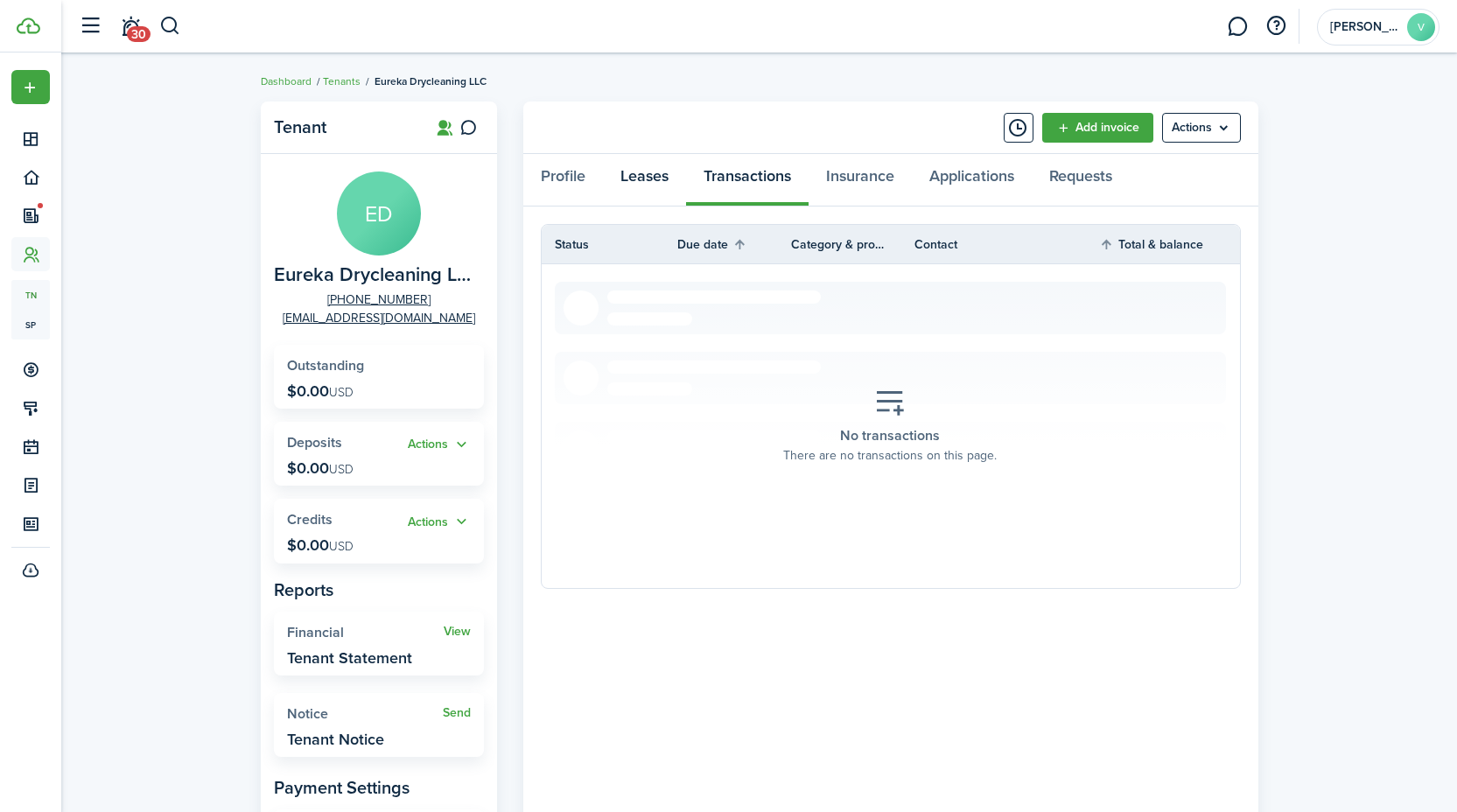
click at [643, 177] on link "Leases" at bounding box center [644, 180] width 83 height 52
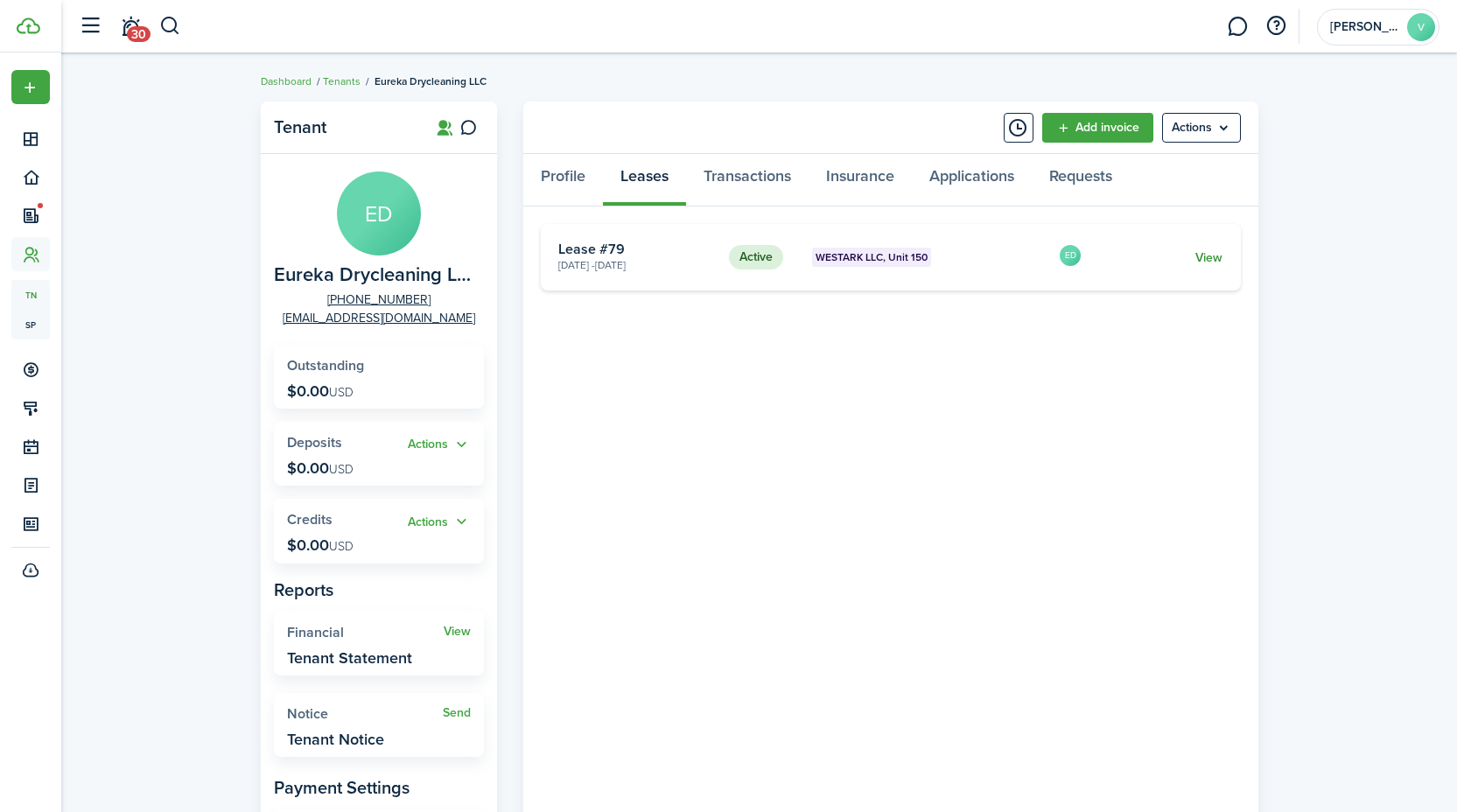
click at [1204, 253] on link "View" at bounding box center [1208, 257] width 27 height 18
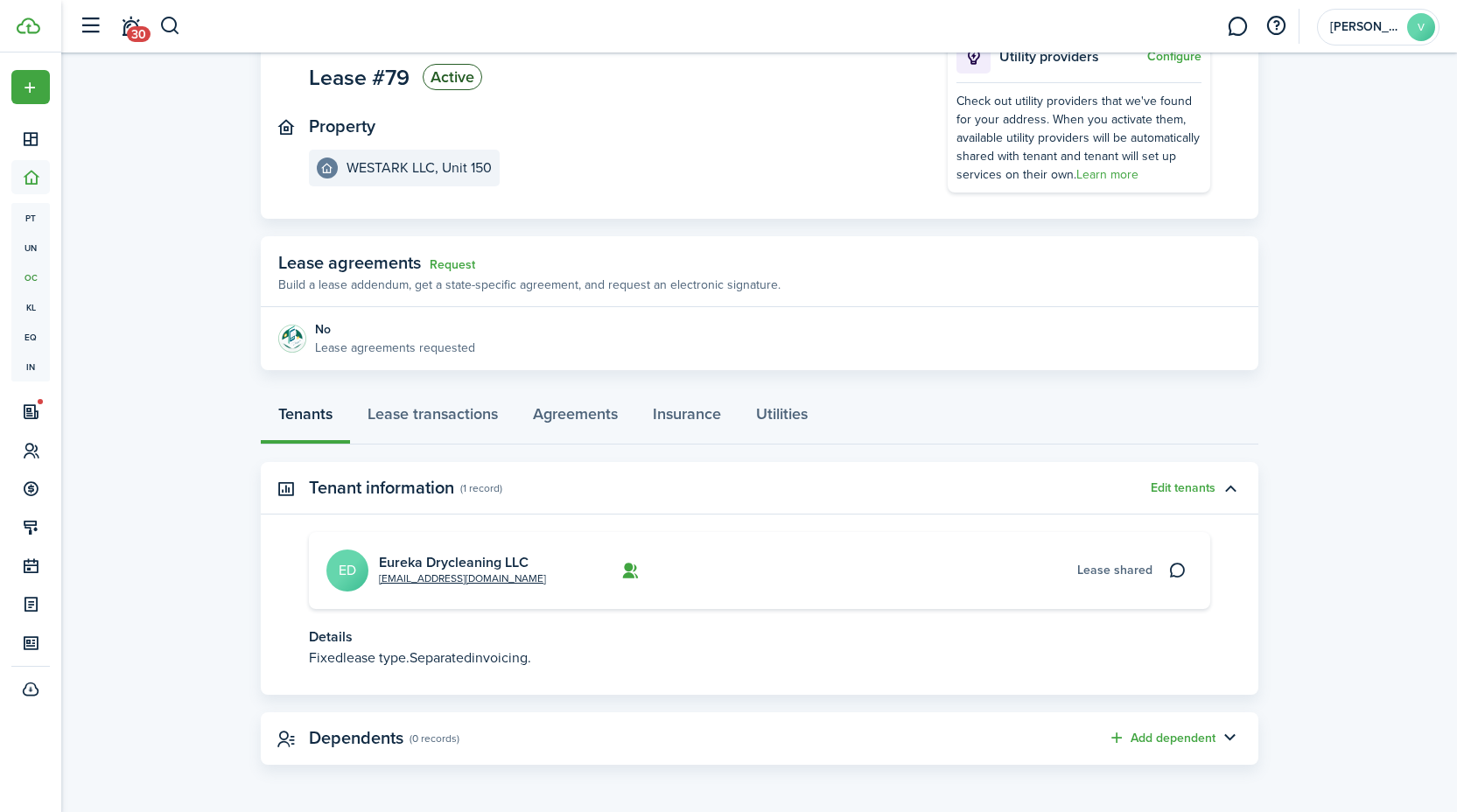
scroll to position [139, 0]
click at [446, 410] on link "Lease transactions" at bounding box center [433, 417] width 166 height 52
